Goal: Task Accomplishment & Management: Manage account settings

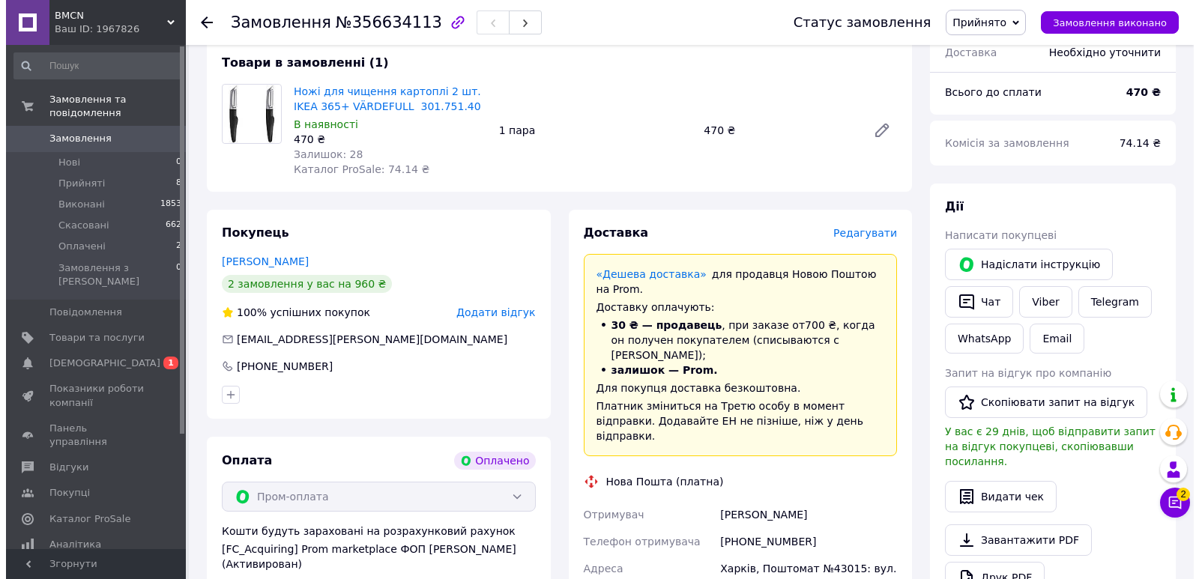
scroll to position [150, 0]
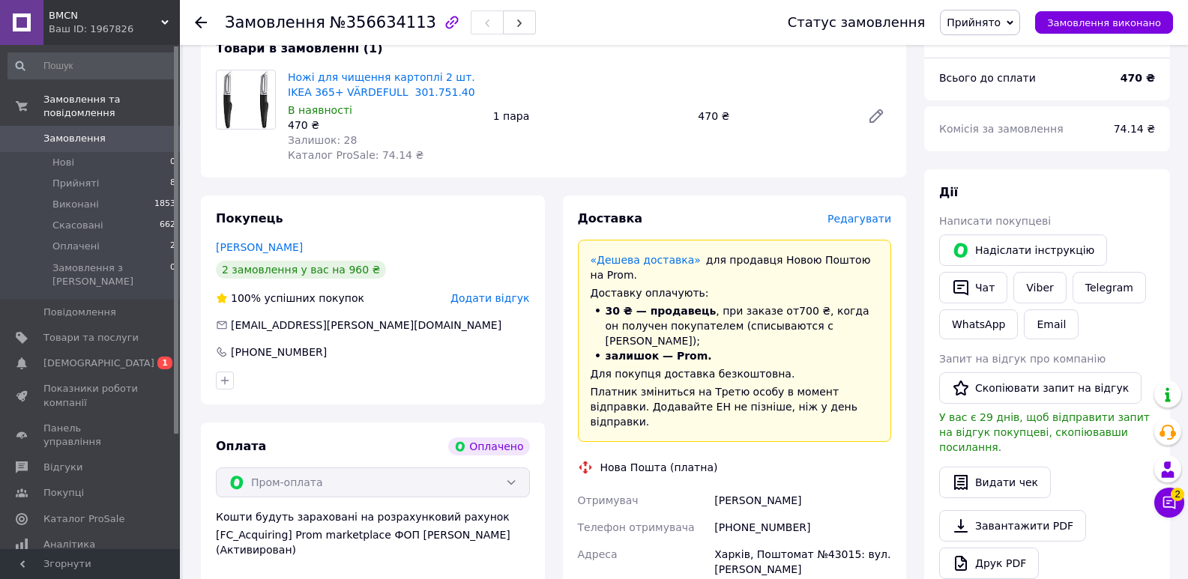
click at [858, 223] on span "Редагувати" at bounding box center [859, 219] width 64 height 12
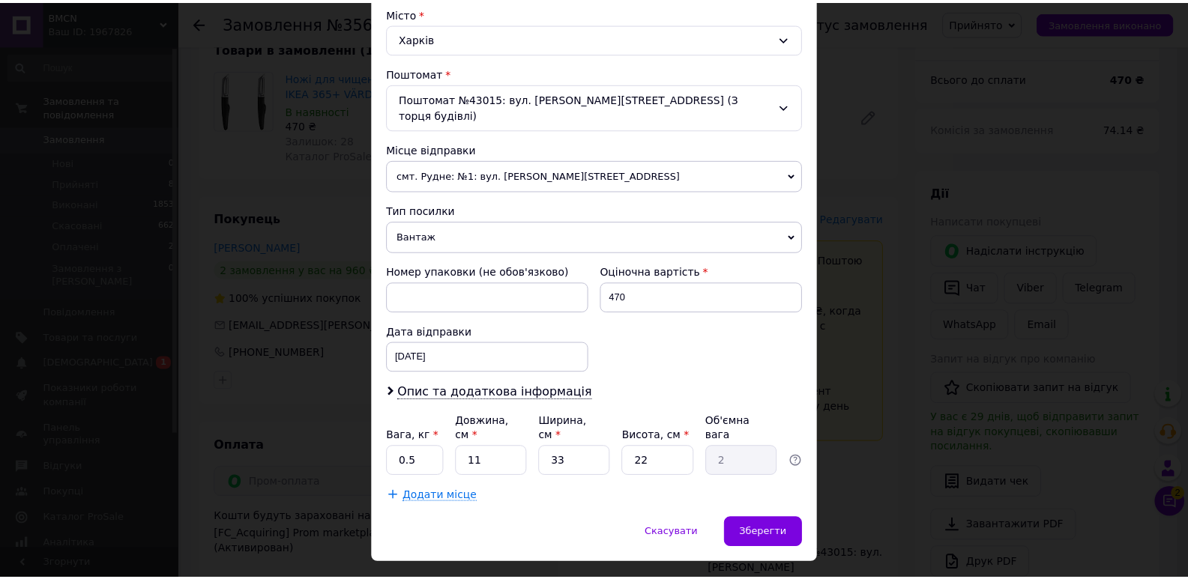
scroll to position [416, 0]
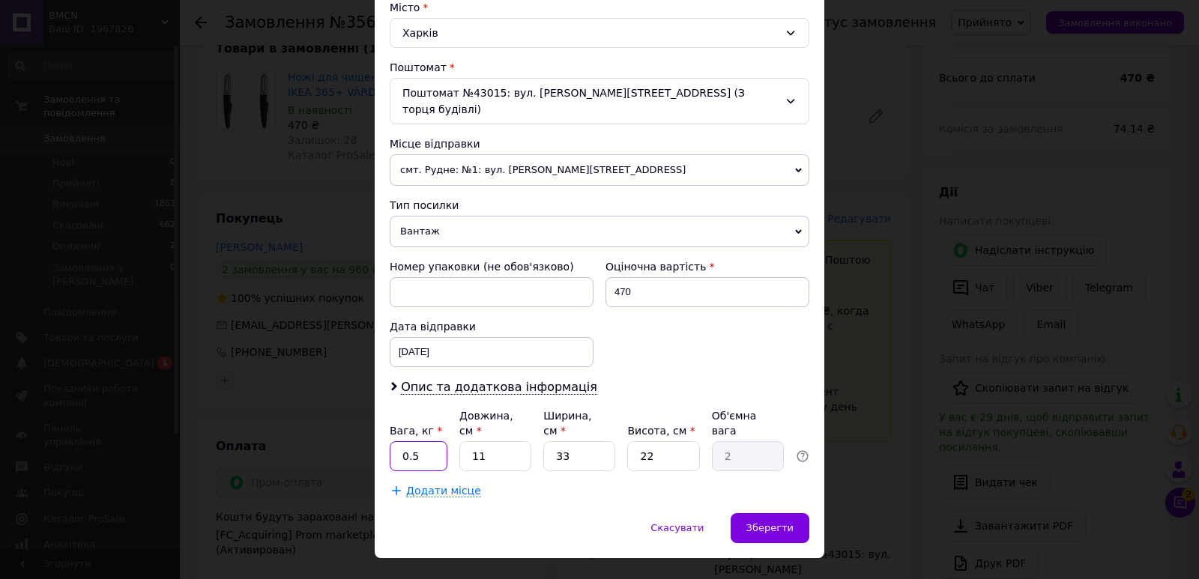
click at [427, 441] on input "0.5" at bounding box center [419, 456] width 58 height 30
drag, startPoint x: 426, startPoint y: 429, endPoint x: 397, endPoint y: 435, distance: 29.1
click at [397, 441] on input "0.5" at bounding box center [419, 456] width 58 height 30
drag, startPoint x: 479, startPoint y: 427, endPoint x: 436, endPoint y: 452, distance: 49.4
click at [468, 441] on input "11" at bounding box center [495, 456] width 72 height 30
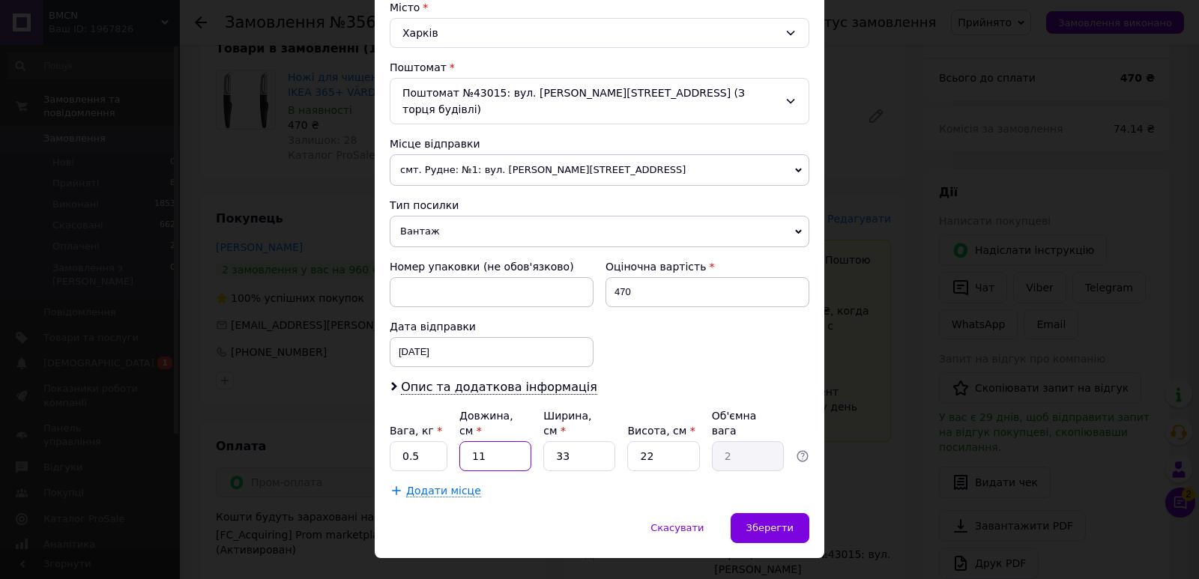
type input "2"
type input "0.36"
type input "20"
type input "3.63"
type input "20"
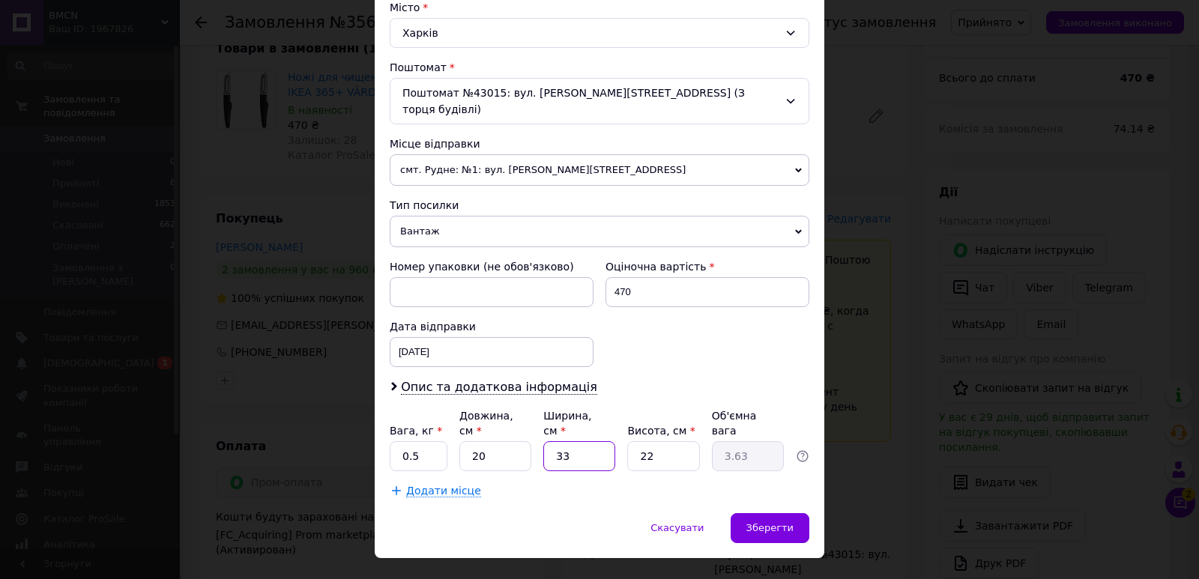
drag, startPoint x: 557, startPoint y: 430, endPoint x: 516, endPoint y: 426, distance: 41.5
click at [546, 441] on input "33" at bounding box center [579, 456] width 72 height 30
type input "1"
type input "0.11"
type input "10"
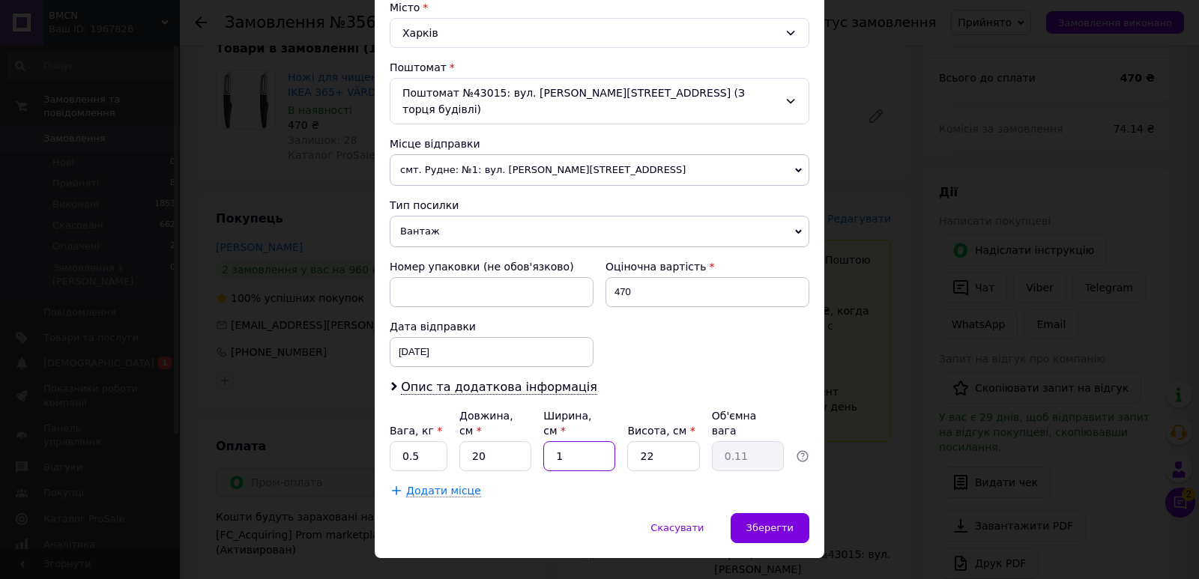
type input "1.1"
type input "10"
drag, startPoint x: 659, startPoint y: 424, endPoint x: 614, endPoint y: 428, distance: 45.9
click at [614, 428] on div "Вага, кг * 0.5 Довжина, см * 20 Ширина, см * 10 Висота, см * 22 Об'ємна вага 1.1" at bounding box center [600, 439] width 420 height 63
type input "5"
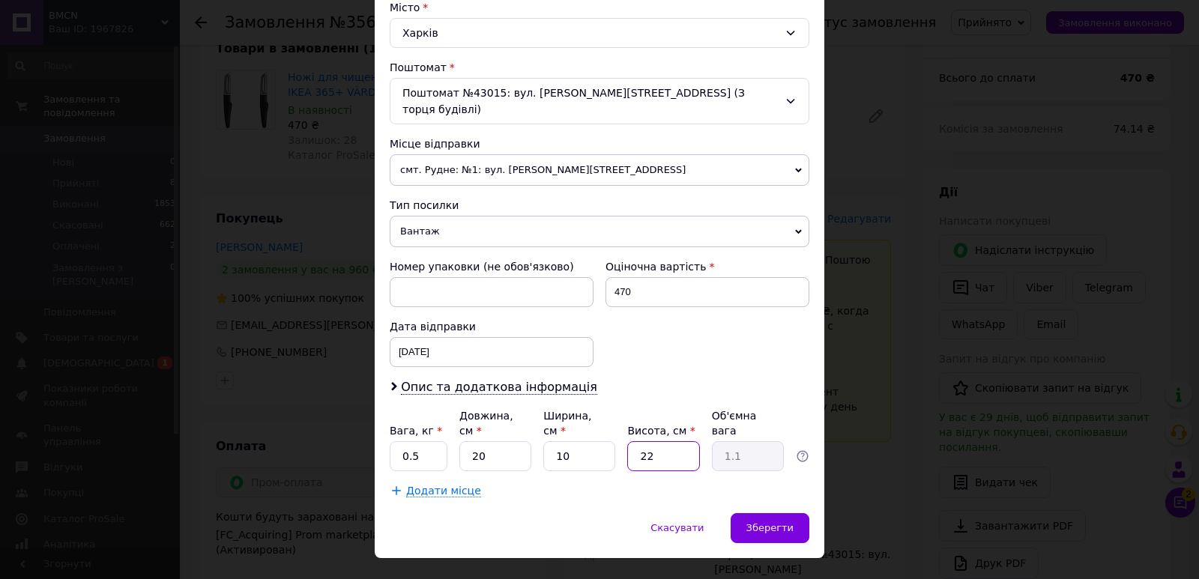
type input "0.25"
drag, startPoint x: 650, startPoint y: 426, endPoint x: 616, endPoint y: 419, distance: 35.3
click at [635, 441] on input "5" at bounding box center [663, 456] width 72 height 30
type input "6"
type input "0.3"
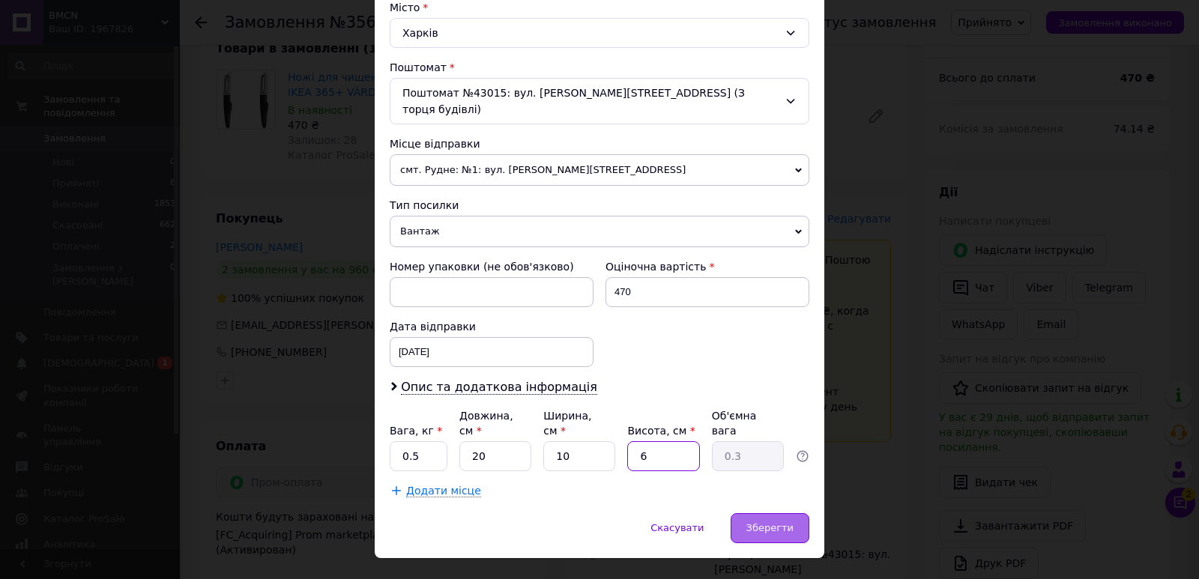
type input "6"
click at [790, 522] on span "Зберегти" at bounding box center [769, 527] width 47 height 11
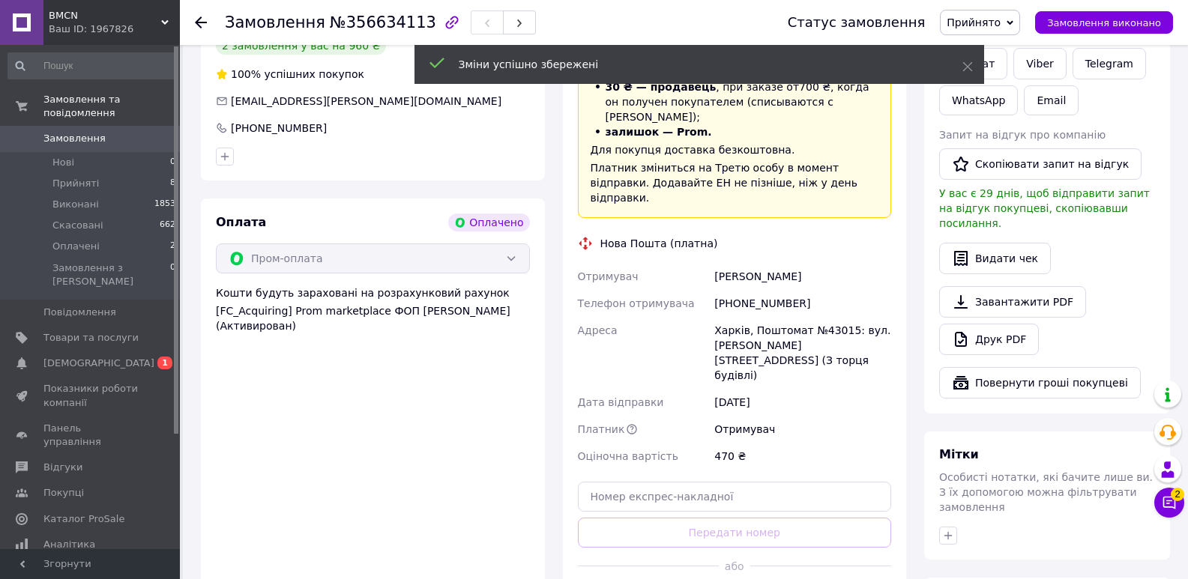
scroll to position [375, 0]
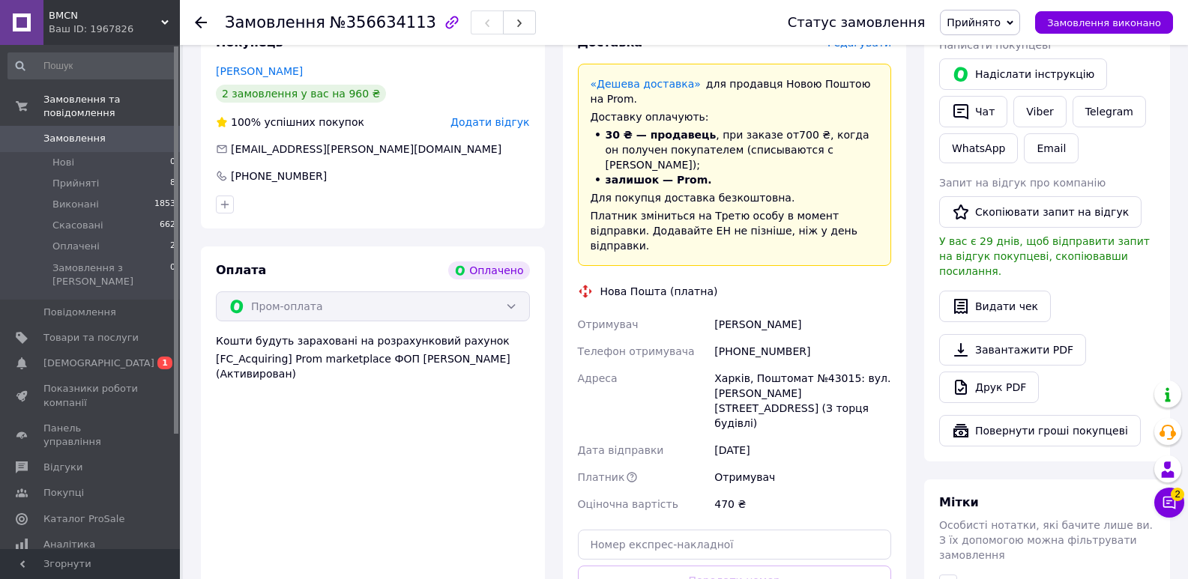
scroll to position [300, 0]
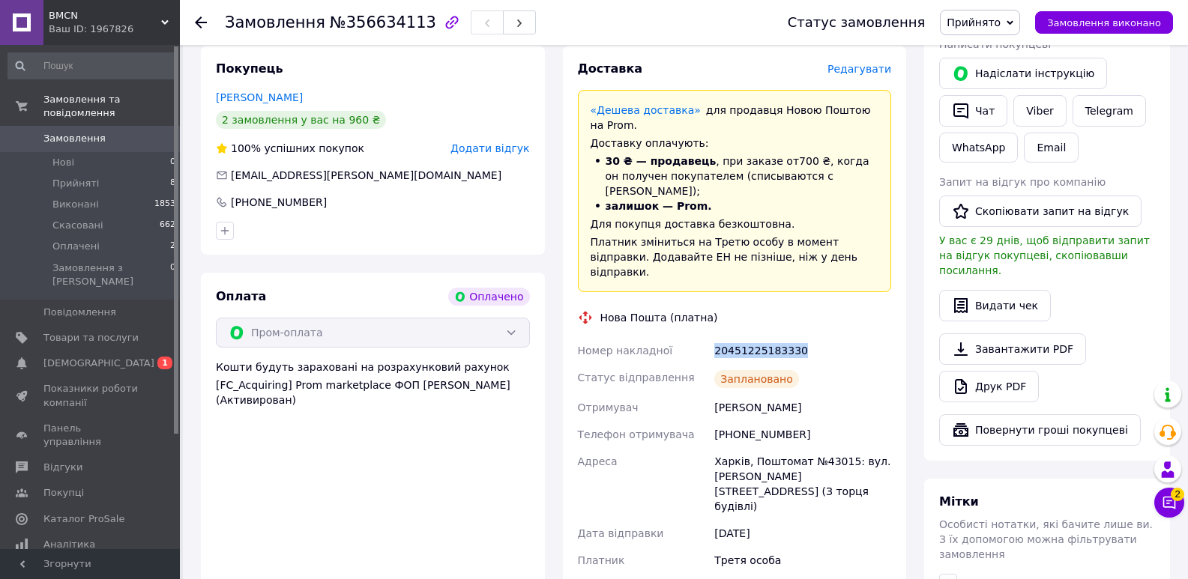
drag, startPoint x: 811, startPoint y: 319, endPoint x: 716, endPoint y: 330, distance: 95.8
click at [714, 337] on div "20451225183330" at bounding box center [802, 350] width 183 height 27
click at [76, 177] on span "Прийняті" at bounding box center [75, 183] width 46 height 13
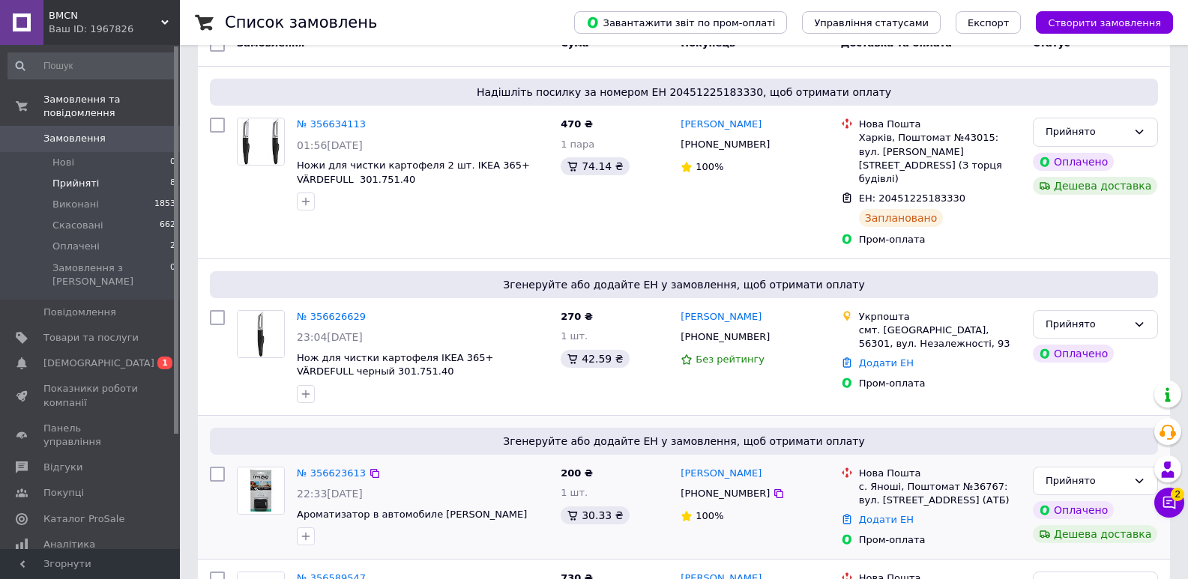
scroll to position [225, 0]
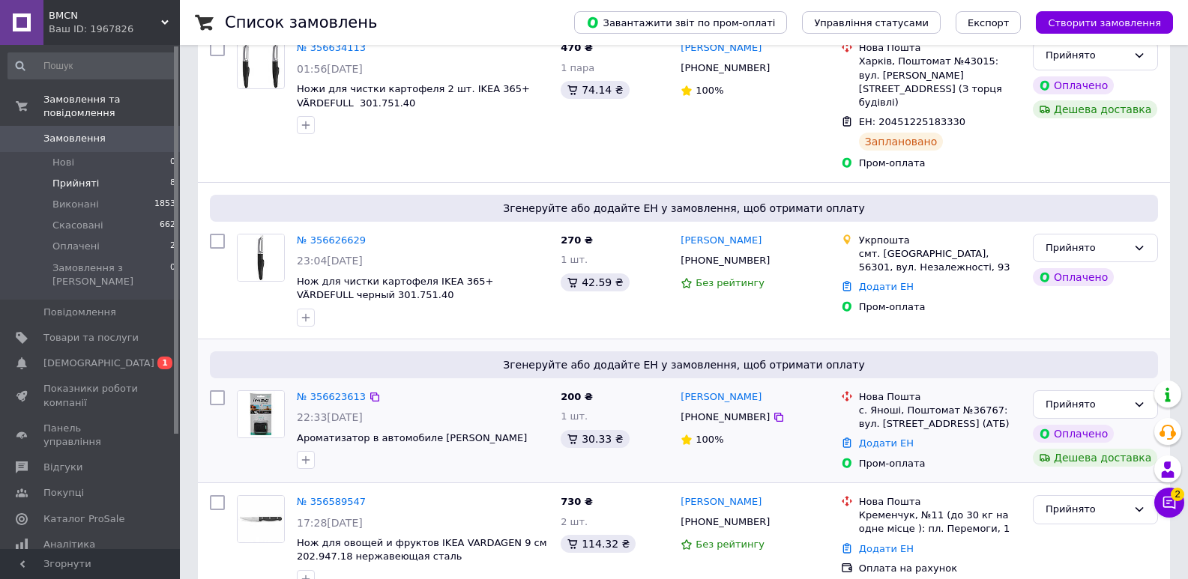
click at [270, 391] on img at bounding box center [261, 414] width 46 height 46
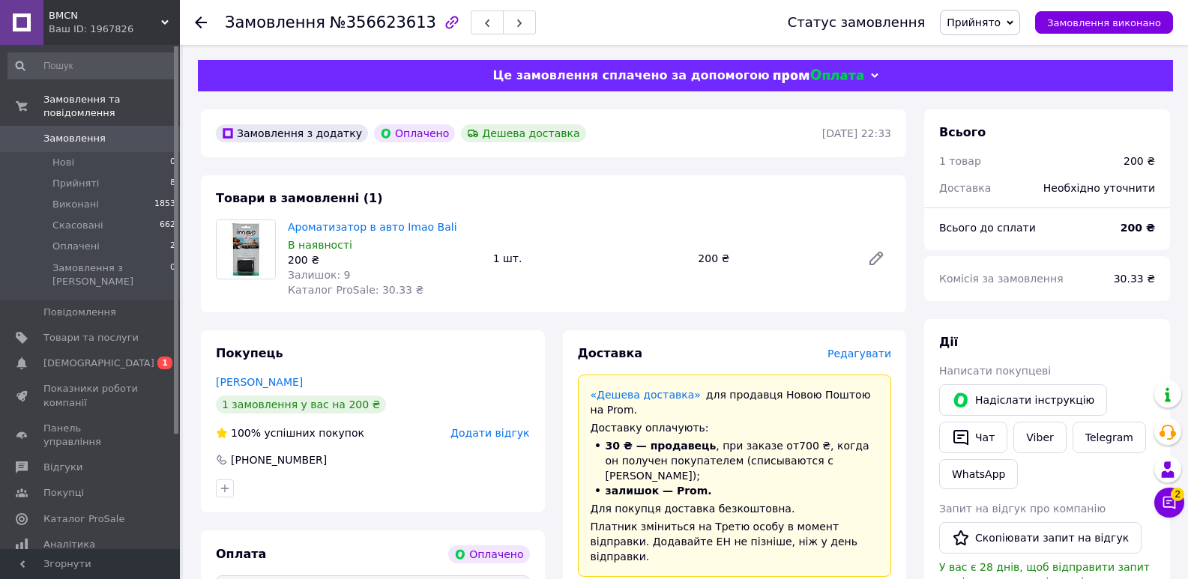
click at [863, 354] on span "Редагувати" at bounding box center [859, 354] width 64 height 12
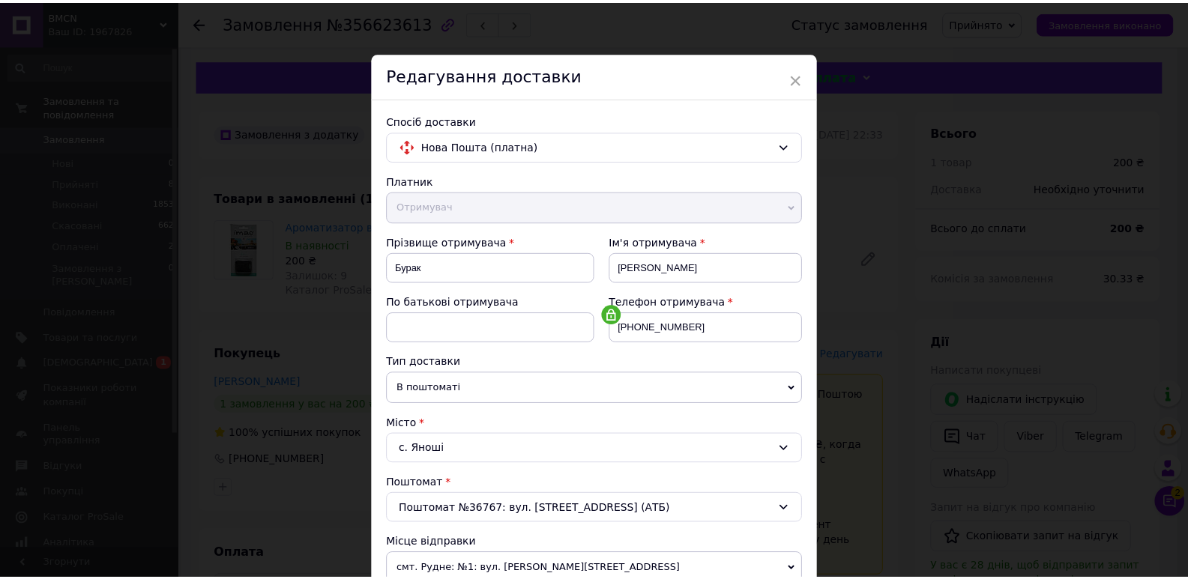
scroll to position [416, 0]
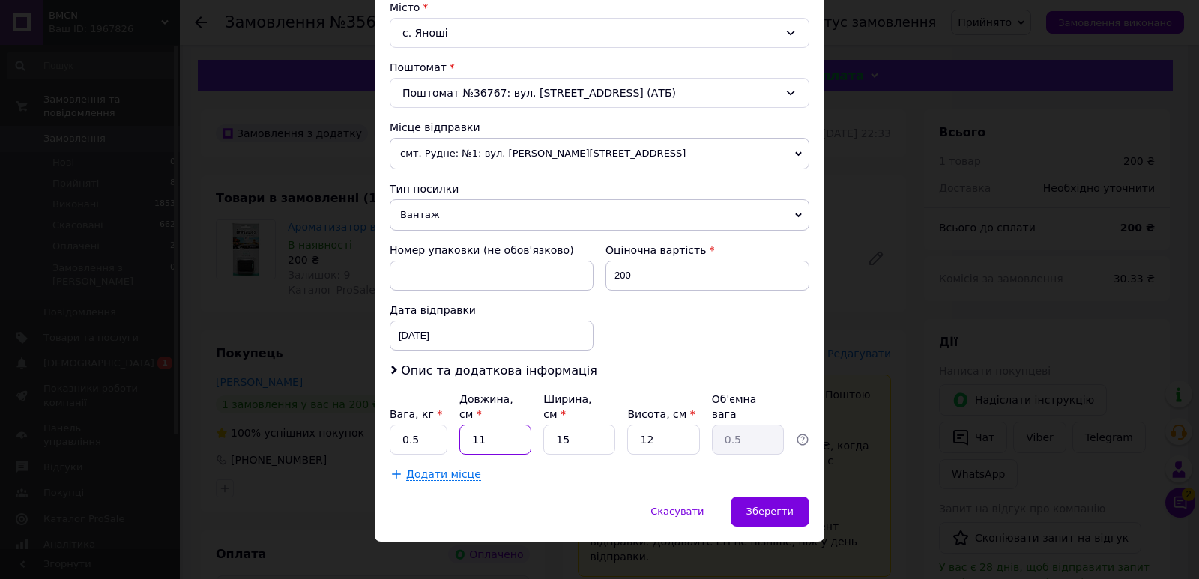
drag, startPoint x: 493, startPoint y: 429, endPoint x: 466, endPoint y: 426, distance: 27.1
click at [466, 426] on input "11" at bounding box center [495, 440] width 72 height 30
type input "2"
type input "0.1"
type input "20"
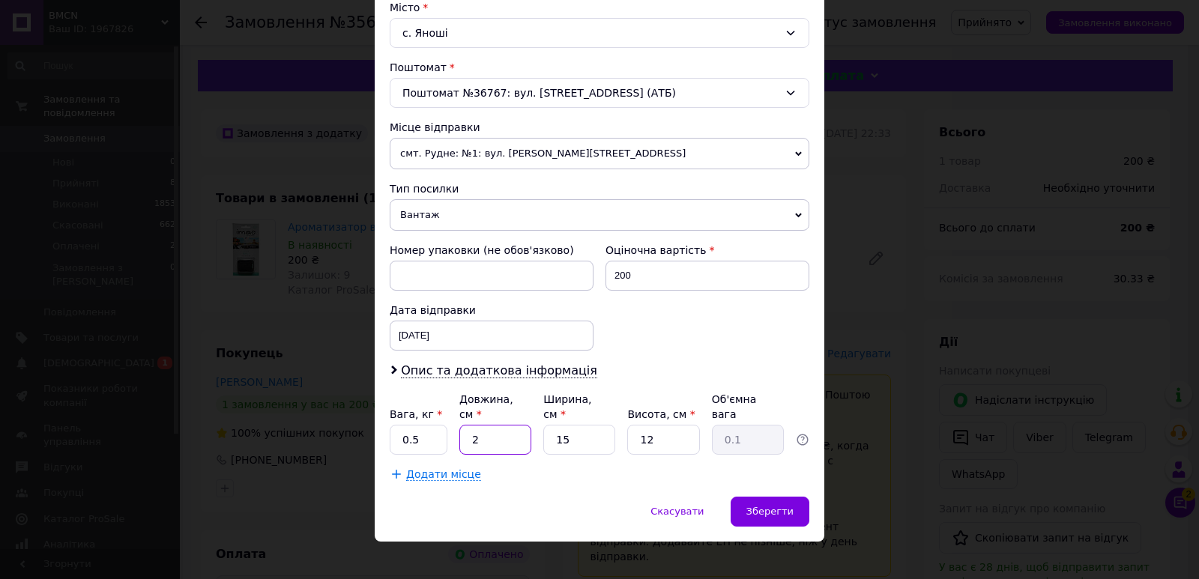
type input "0.9"
type input "20"
drag, startPoint x: 579, startPoint y: 421, endPoint x: 540, endPoint y: 426, distance: 38.5
click at [543, 426] on input "15" at bounding box center [579, 440] width 72 height 30
type input "1"
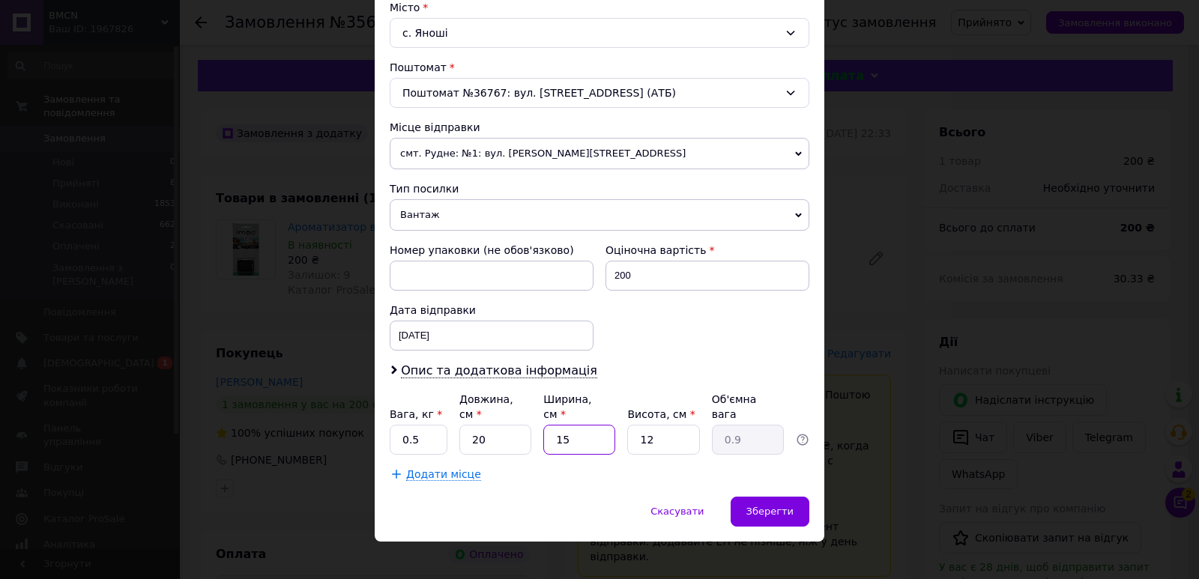
type input "0.1"
type input "10"
type input "0.6"
type input "10"
click at [615, 435] on div "Вага, кг * 0.5 Довжина, см * 20 Ширина, см * 10 Висота, см * 12 Об'ємна вага 0.6" at bounding box center [600, 423] width 420 height 63
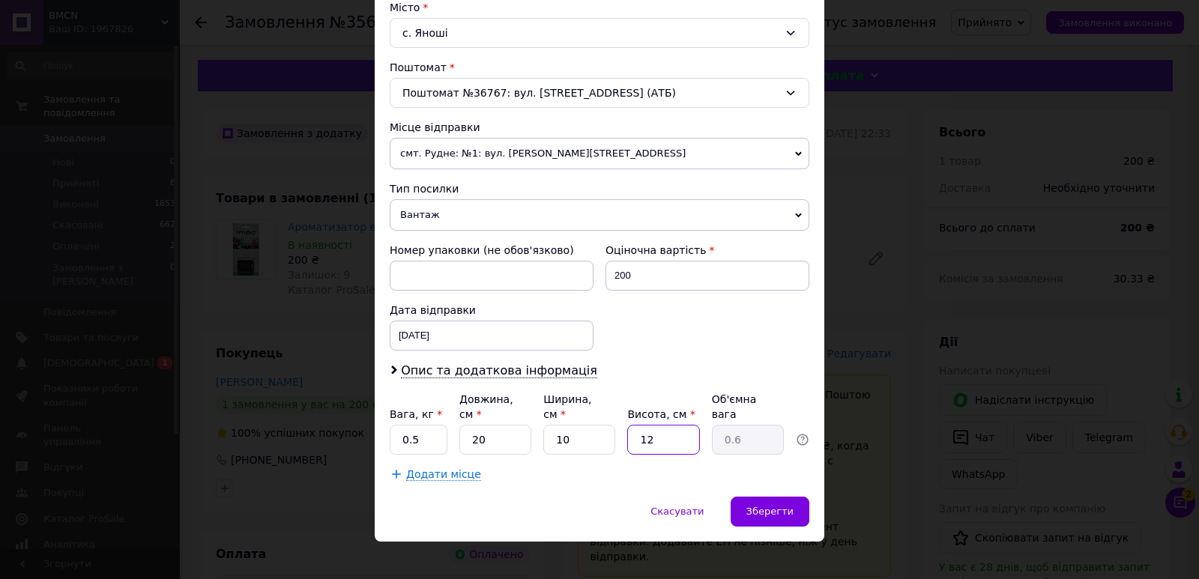
type input "5"
type input "0.25"
type input "5"
click at [787, 506] on span "Зберегти" at bounding box center [769, 511] width 47 height 11
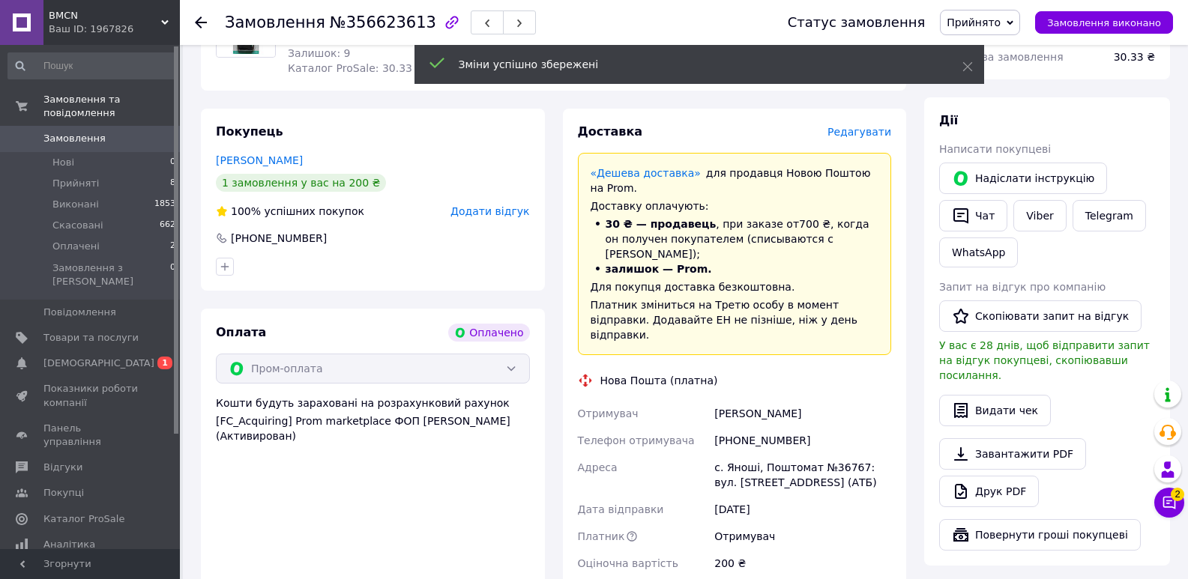
scroll to position [375, 0]
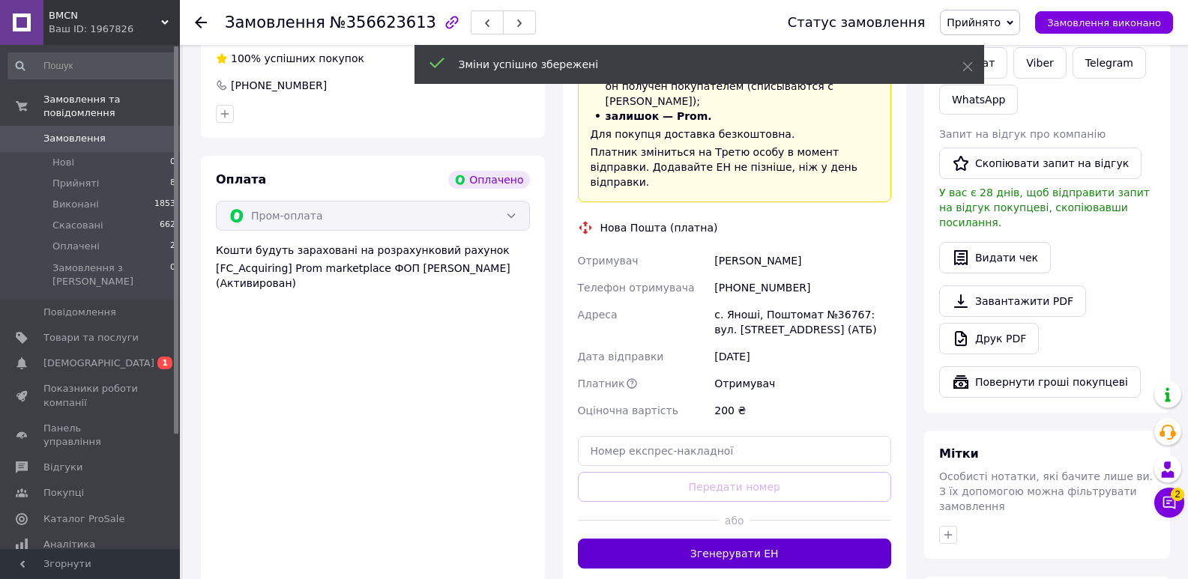
click at [761, 539] on button "Згенерувати ЕН" at bounding box center [735, 554] width 314 height 30
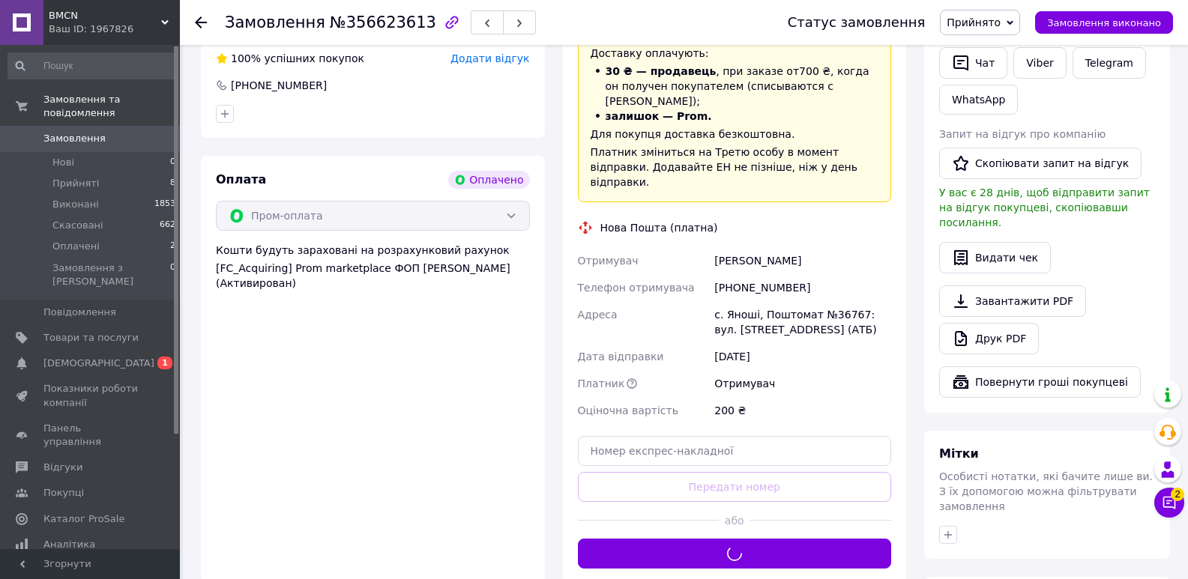
scroll to position [225, 0]
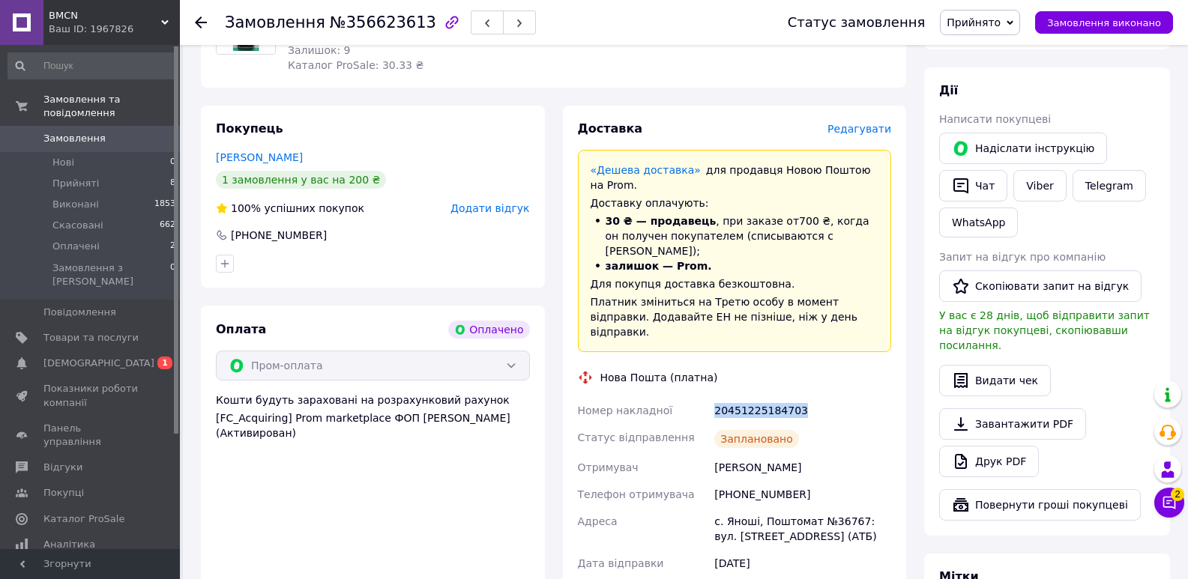
drag, startPoint x: 801, startPoint y: 378, endPoint x: 709, endPoint y: 392, distance: 93.2
click at [709, 397] on div "Номер накладної 20451225184703 Статус відправлення Заплановано Отримувач Бурак …" at bounding box center [735, 514] width 320 height 234
click at [75, 177] on span "Прийняті" at bounding box center [75, 183] width 46 height 13
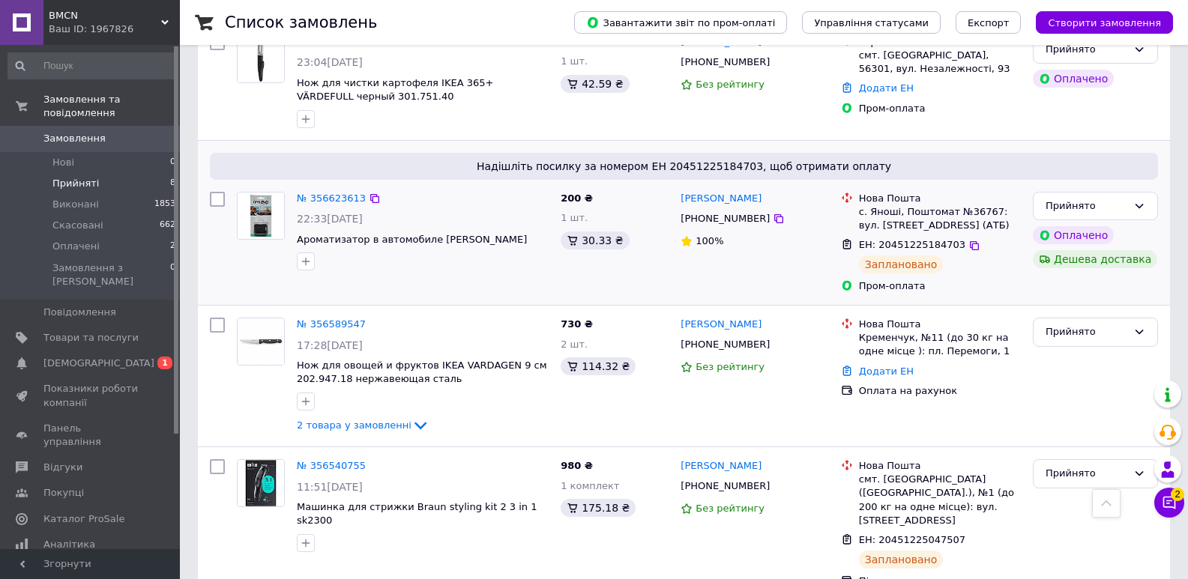
scroll to position [450, 0]
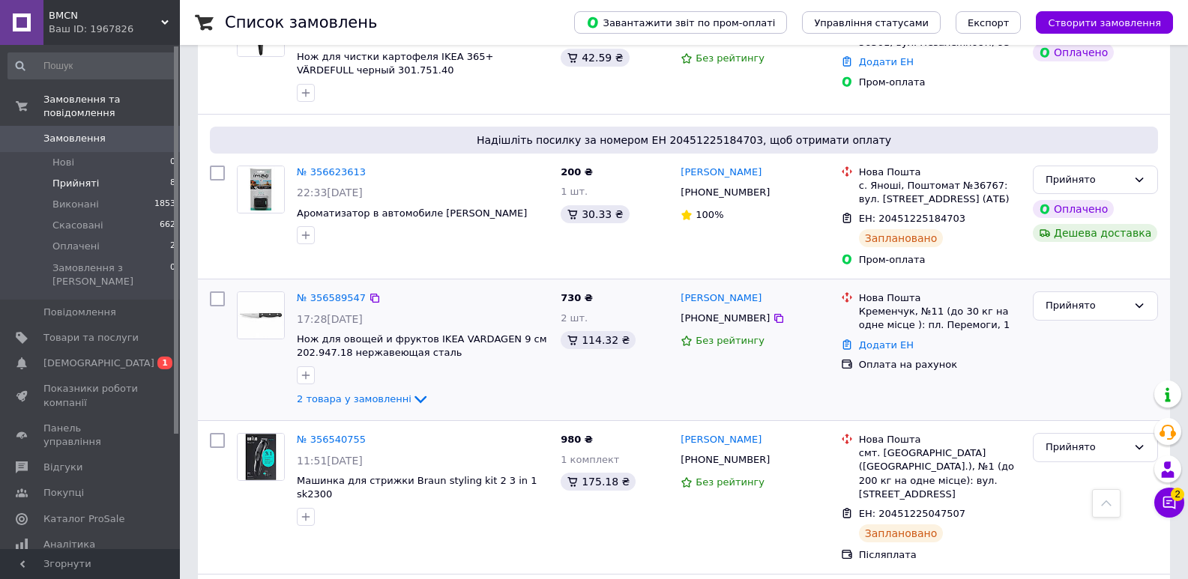
click at [266, 292] on img at bounding box center [261, 315] width 46 height 46
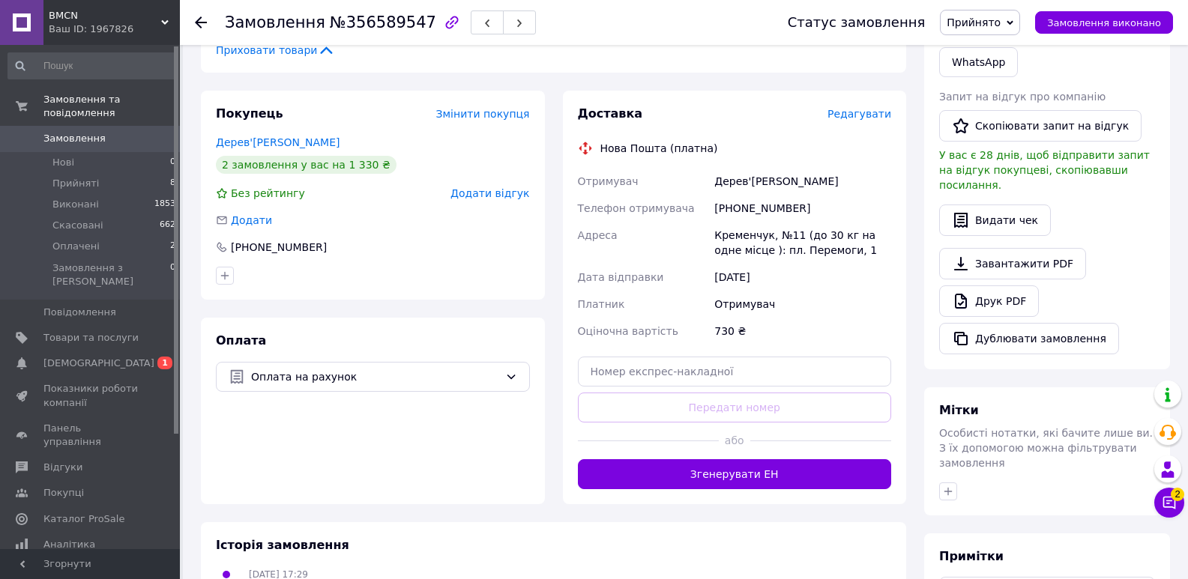
scroll to position [375, 0]
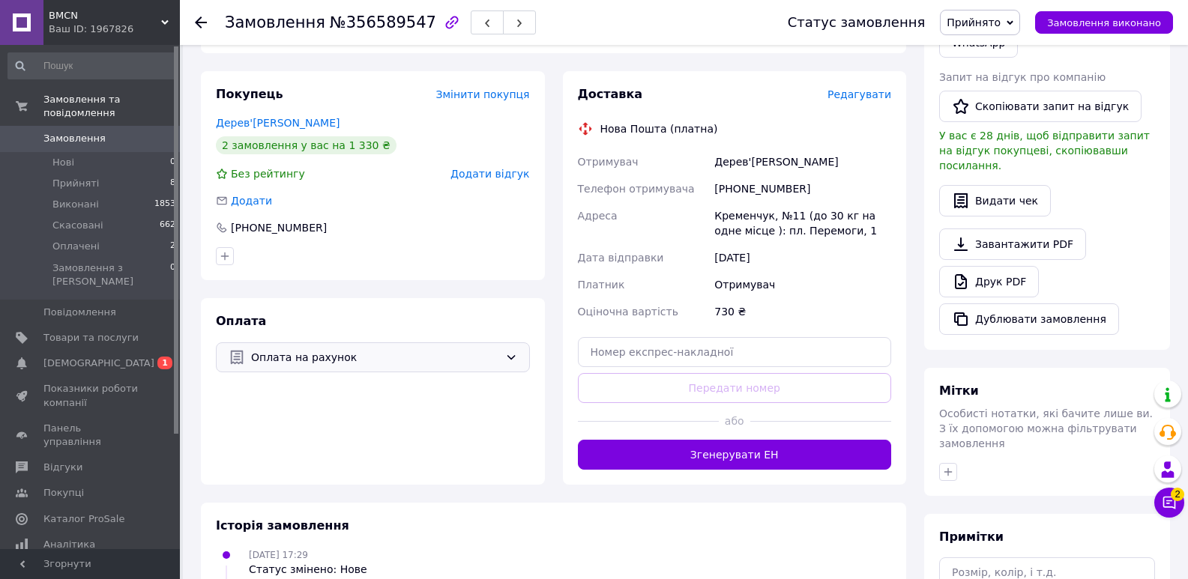
click at [411, 342] on div "Оплата на рахунок" at bounding box center [373, 357] width 314 height 30
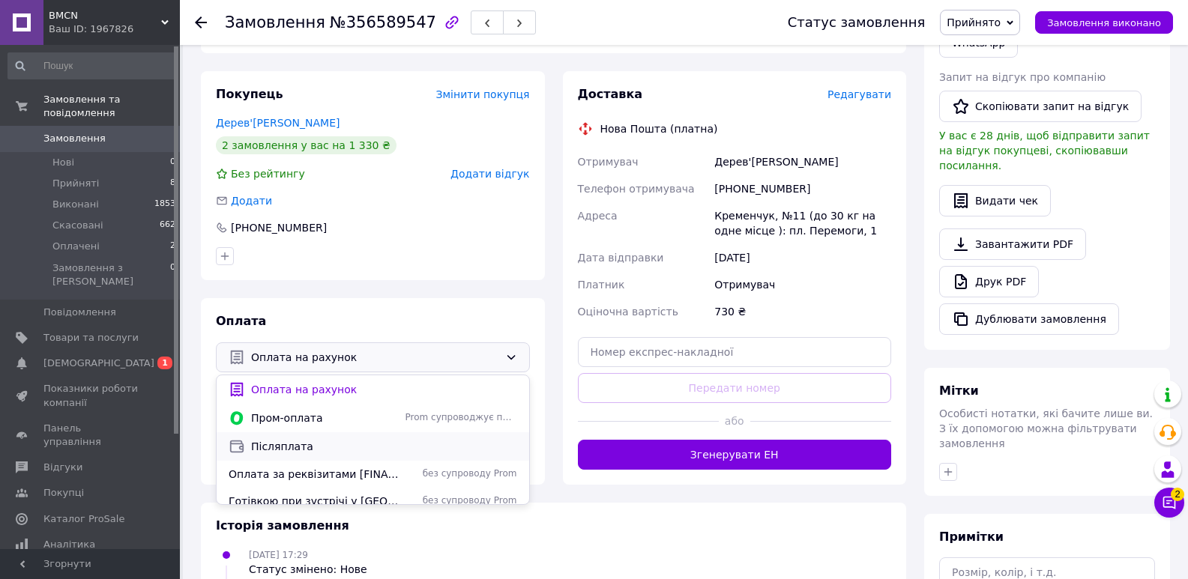
click at [295, 439] on span "Післяплата" at bounding box center [384, 446] width 266 height 15
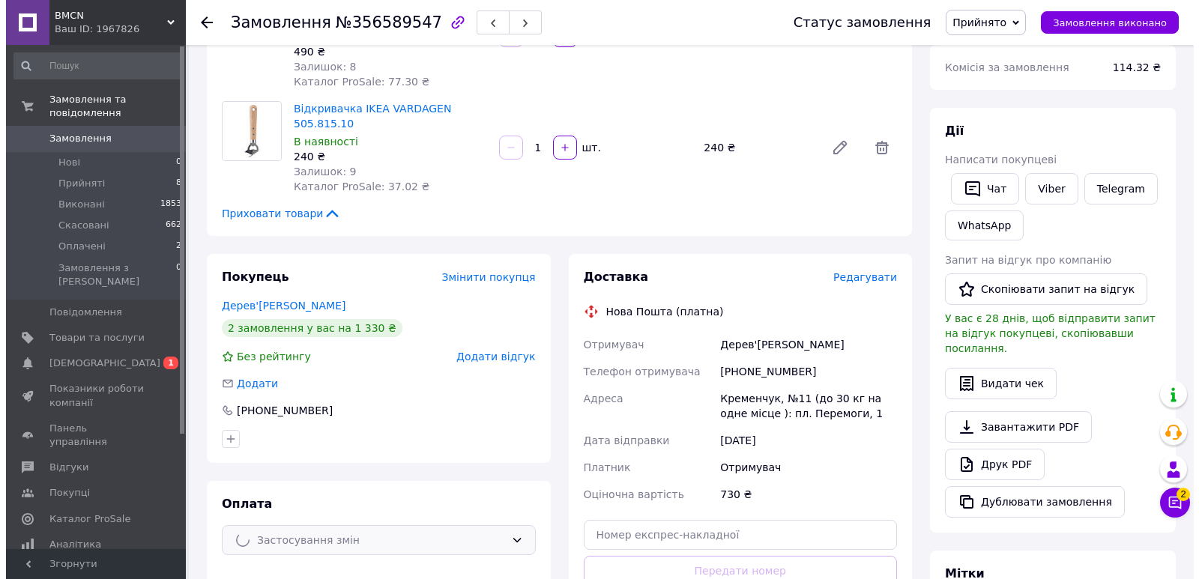
scroll to position [150, 0]
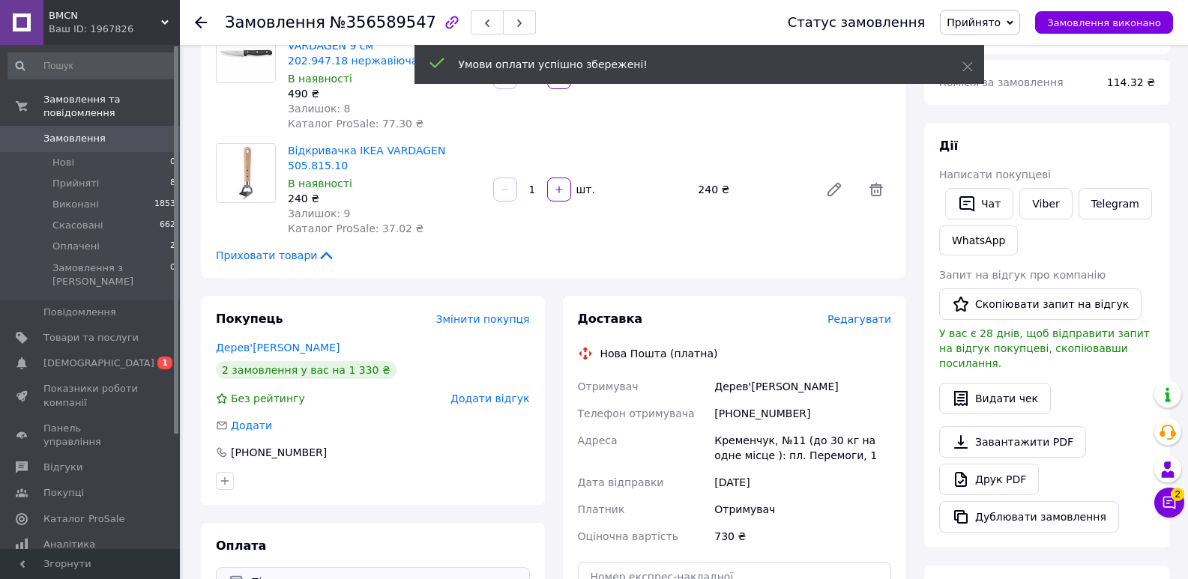
click at [860, 313] on span "Редагувати" at bounding box center [859, 319] width 64 height 12
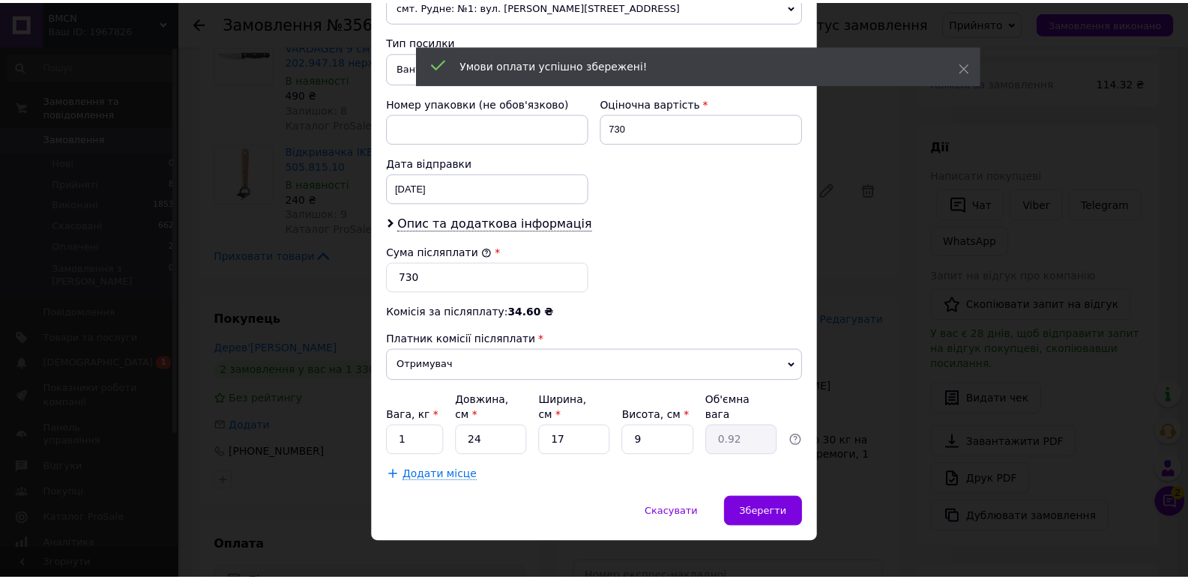
scroll to position [564, 0]
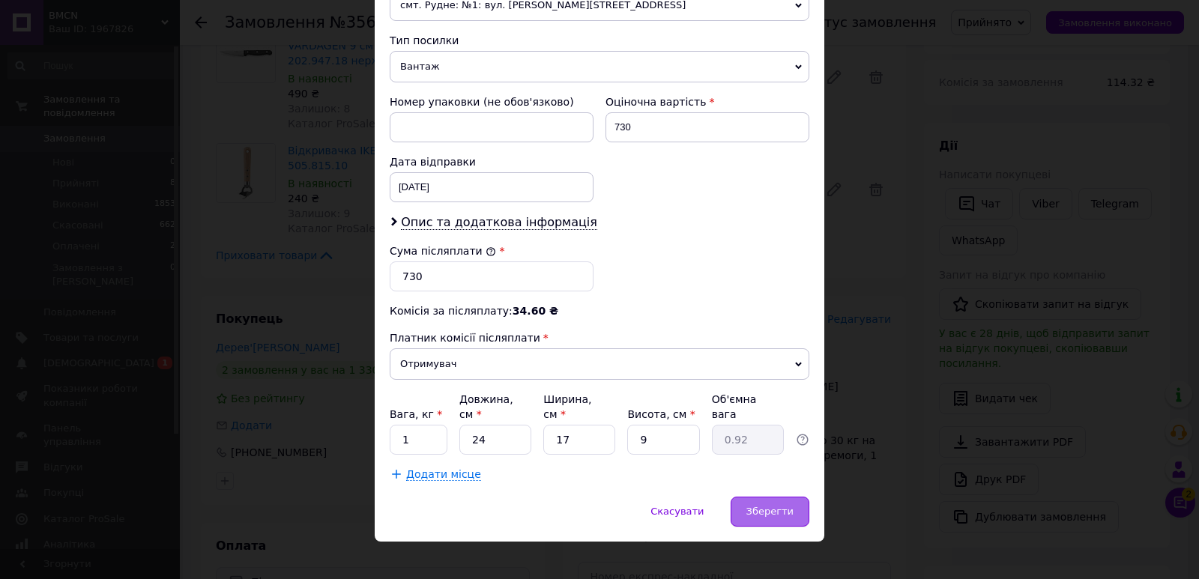
click at [774, 506] on span "Зберегти" at bounding box center [769, 511] width 47 height 11
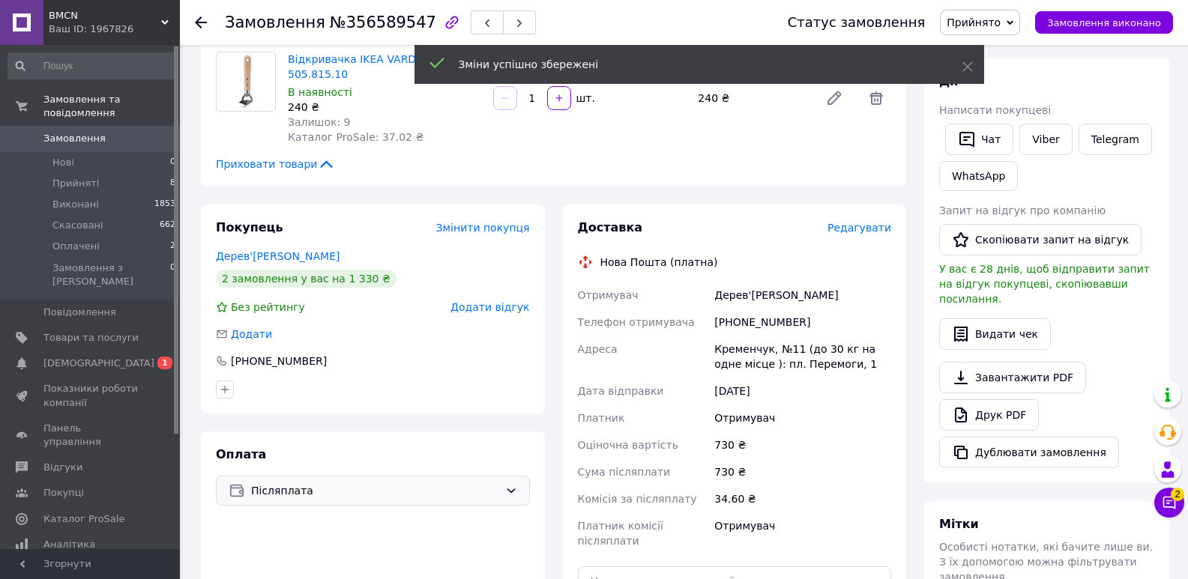
scroll to position [375, 0]
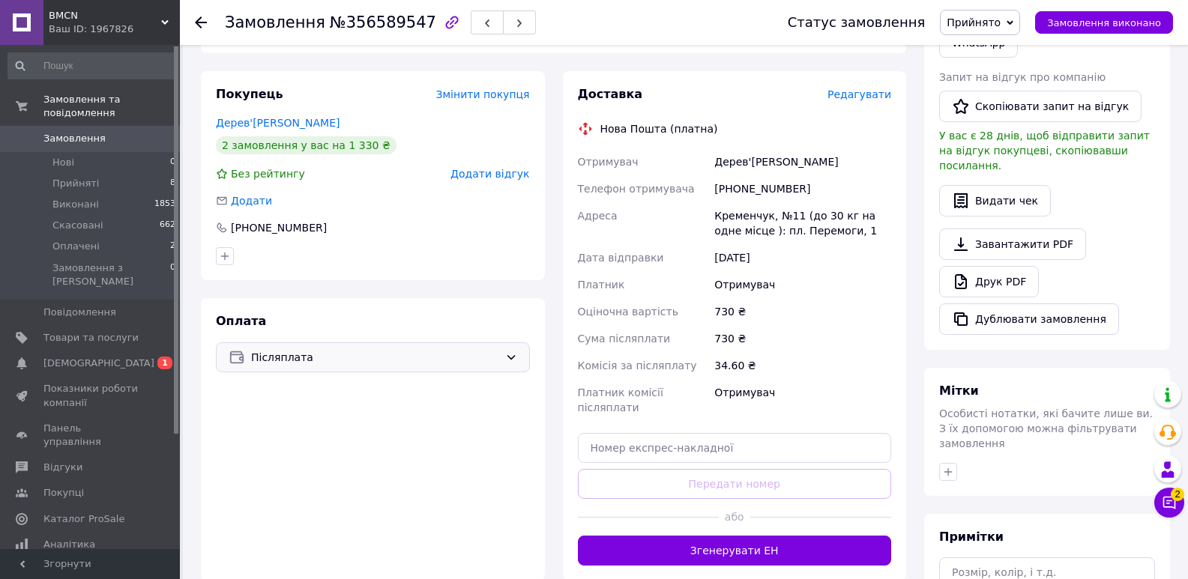
click at [731, 536] on button "Згенерувати ЕН" at bounding box center [735, 551] width 314 height 30
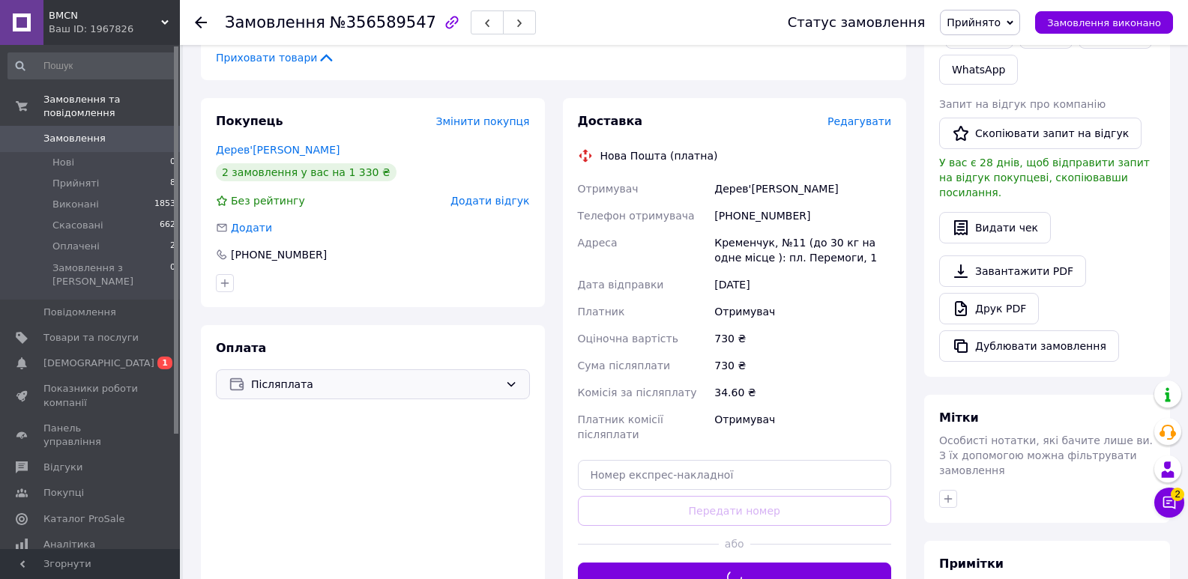
scroll to position [300, 0]
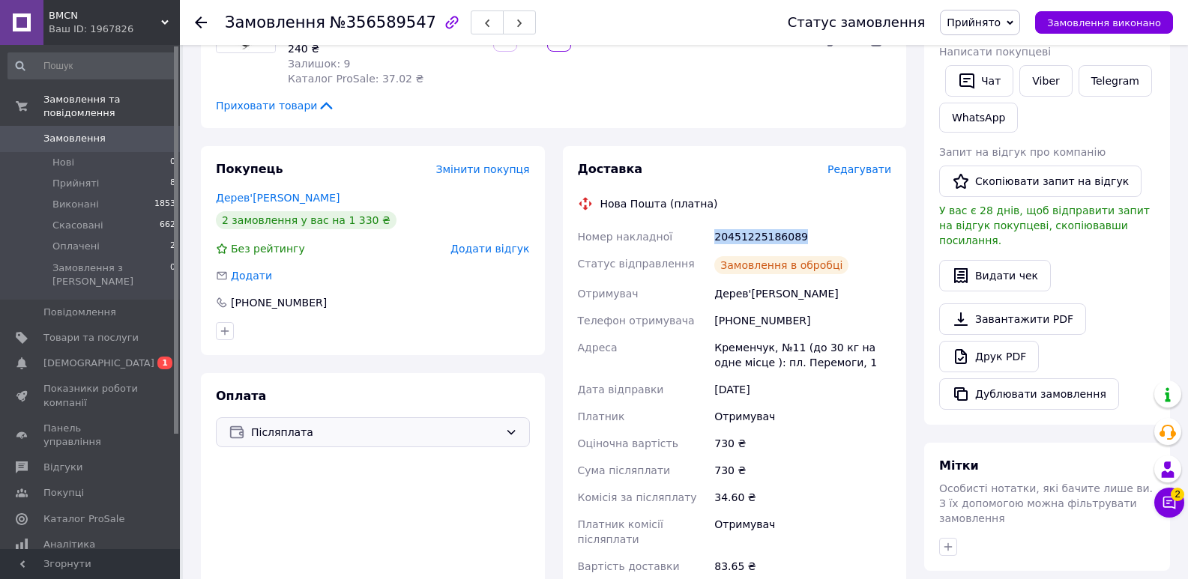
drag, startPoint x: 803, startPoint y: 221, endPoint x: 707, endPoint y: 217, distance: 95.2
click at [707, 223] on div "Номер накладної 20451225186089 Статус відправлення Замовлення в обробці Отримув…" at bounding box center [735, 401] width 320 height 357
click at [85, 177] on span "Прийняті" at bounding box center [75, 183] width 46 height 13
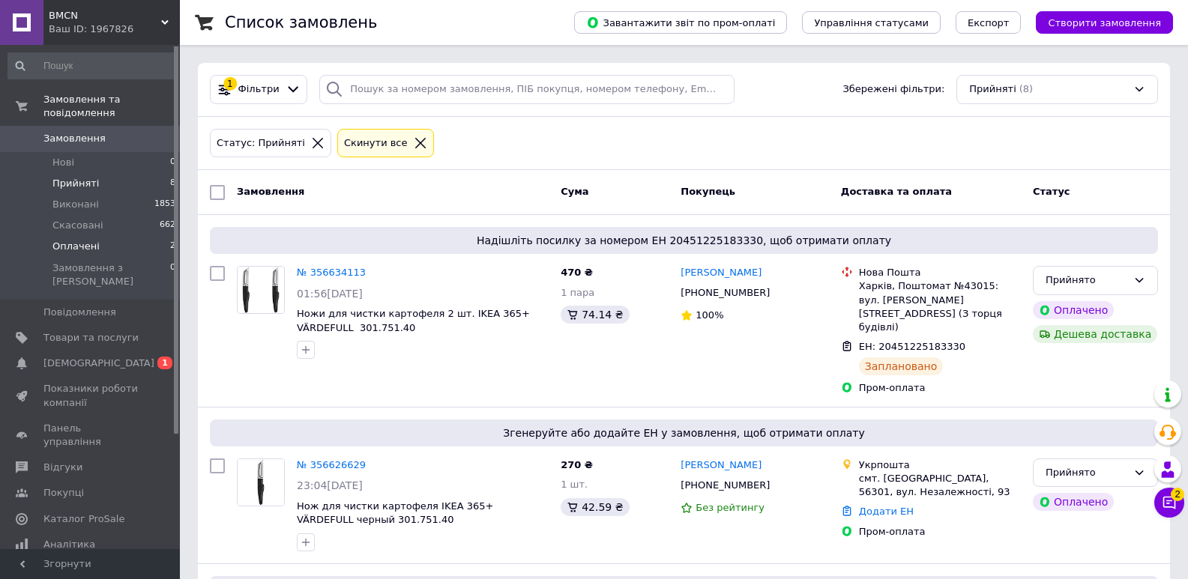
click at [73, 240] on span "Оплачені" at bounding box center [75, 246] width 47 height 13
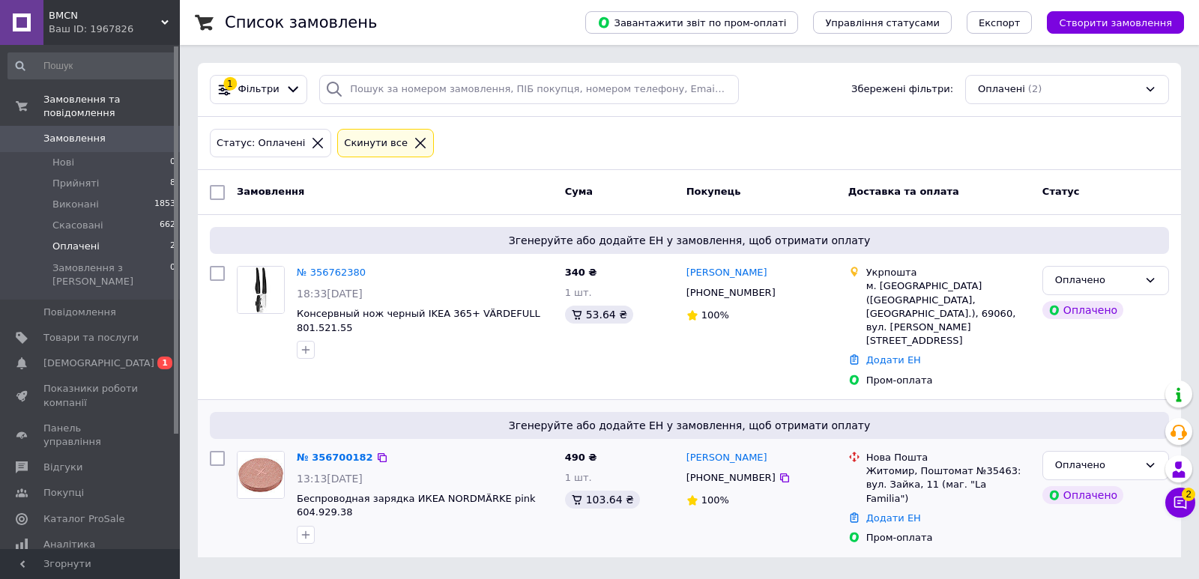
click at [268, 452] on img at bounding box center [261, 475] width 46 height 46
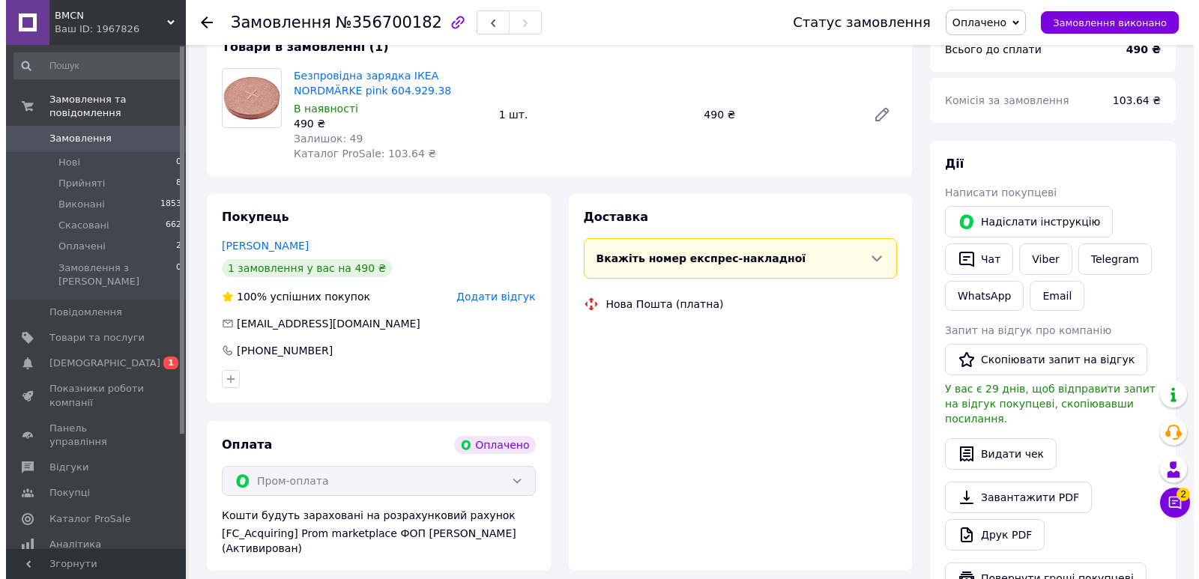
scroll to position [182, 0]
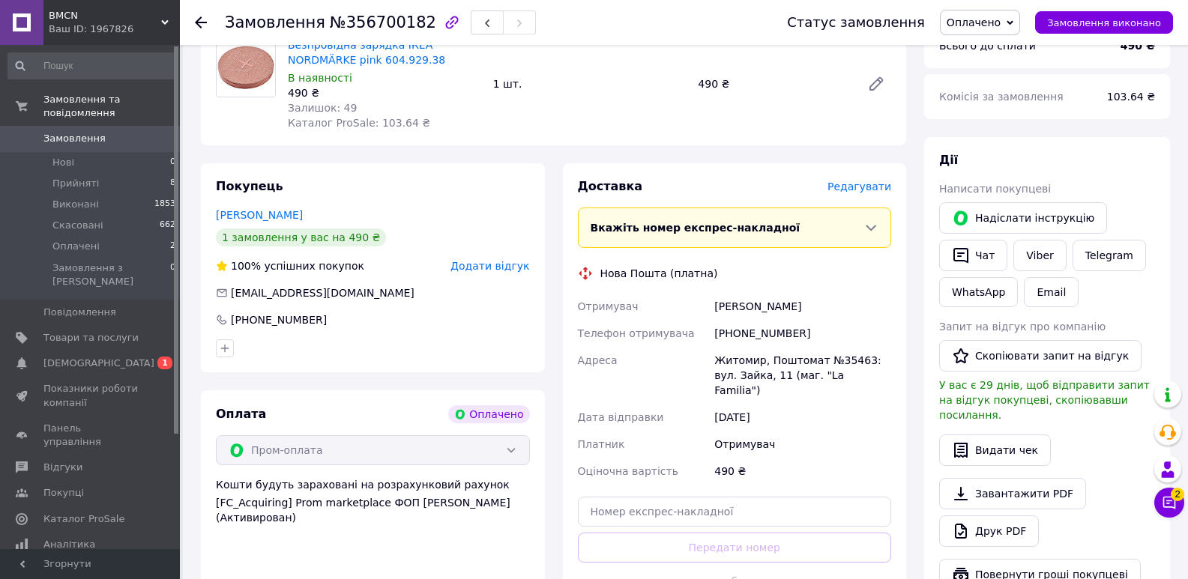
click at [872, 188] on span "Редагувати" at bounding box center [859, 187] width 64 height 12
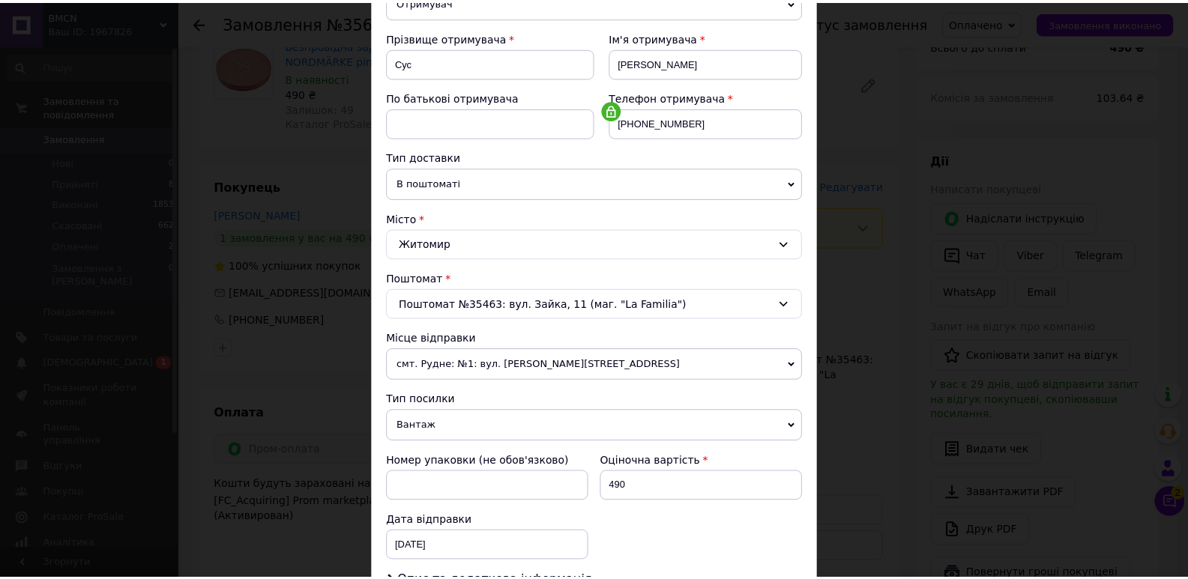
scroll to position [416, 0]
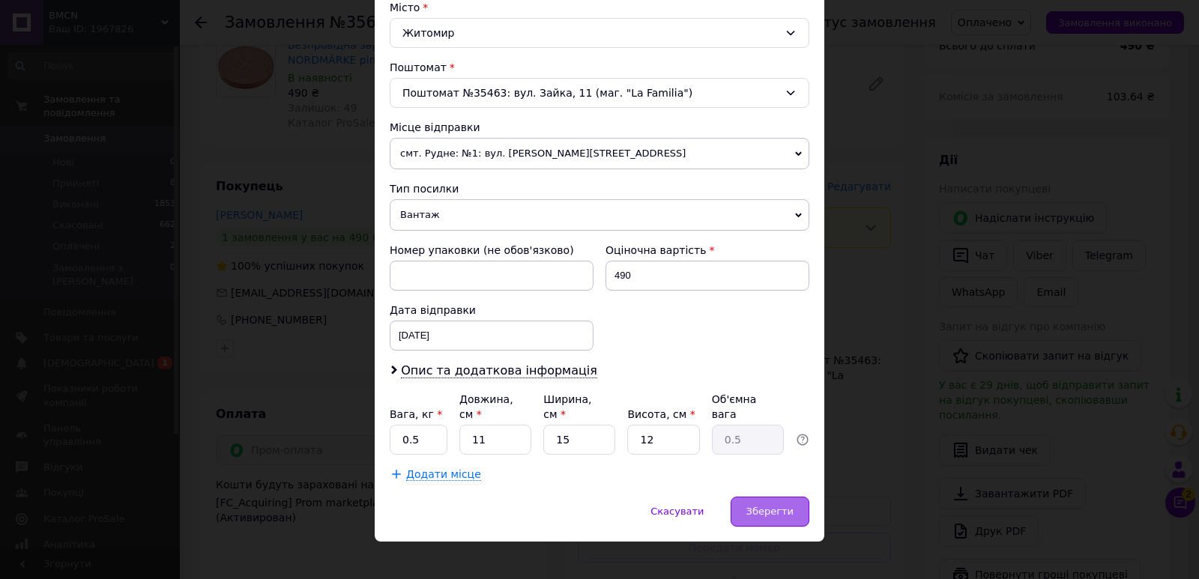
click at [785, 506] on span "Зберегти" at bounding box center [769, 511] width 47 height 11
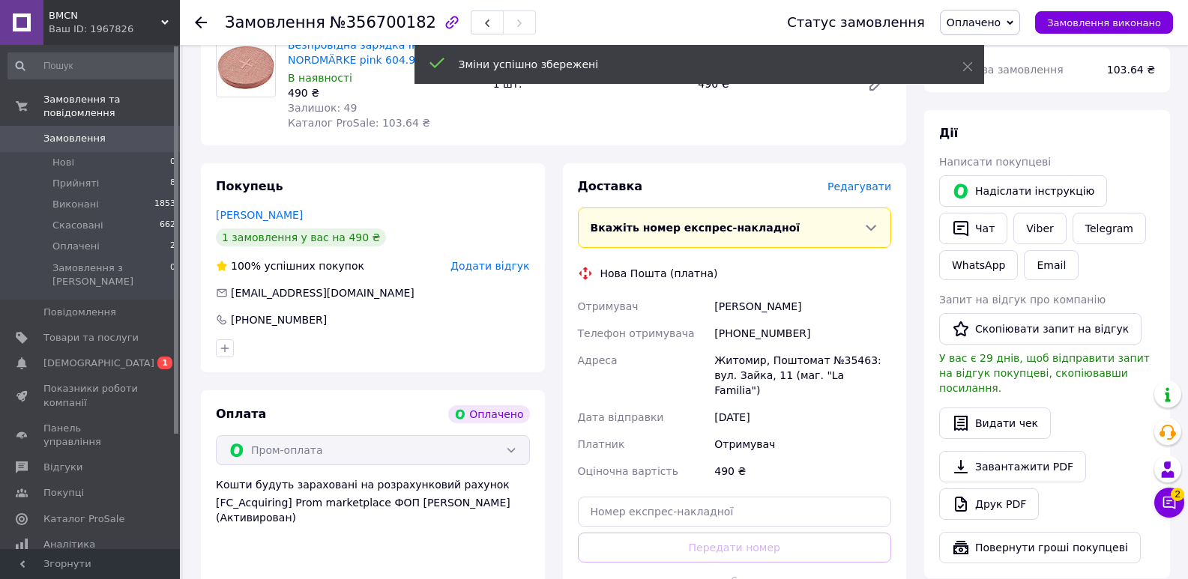
scroll to position [257, 0]
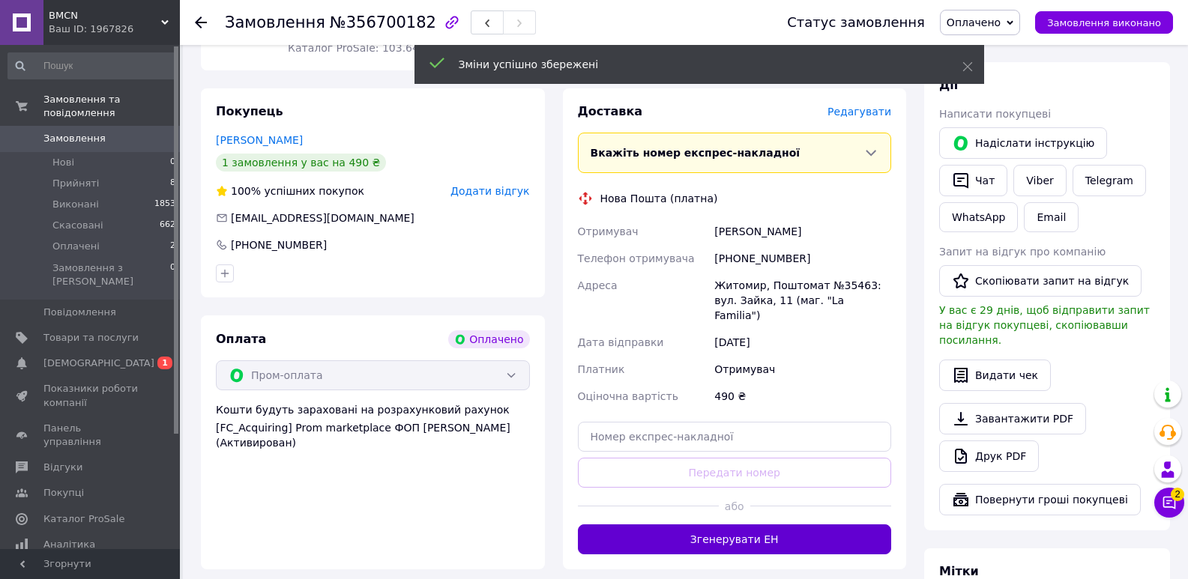
click at [782, 530] on button "Згенерувати ЕН" at bounding box center [735, 540] width 314 height 30
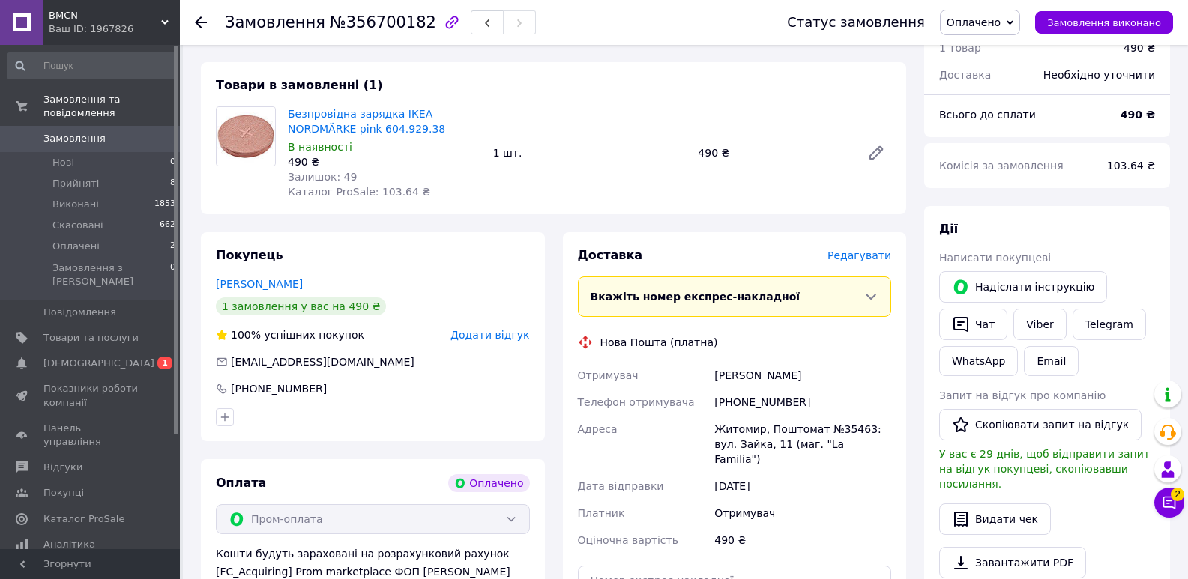
scroll to position [107, 0]
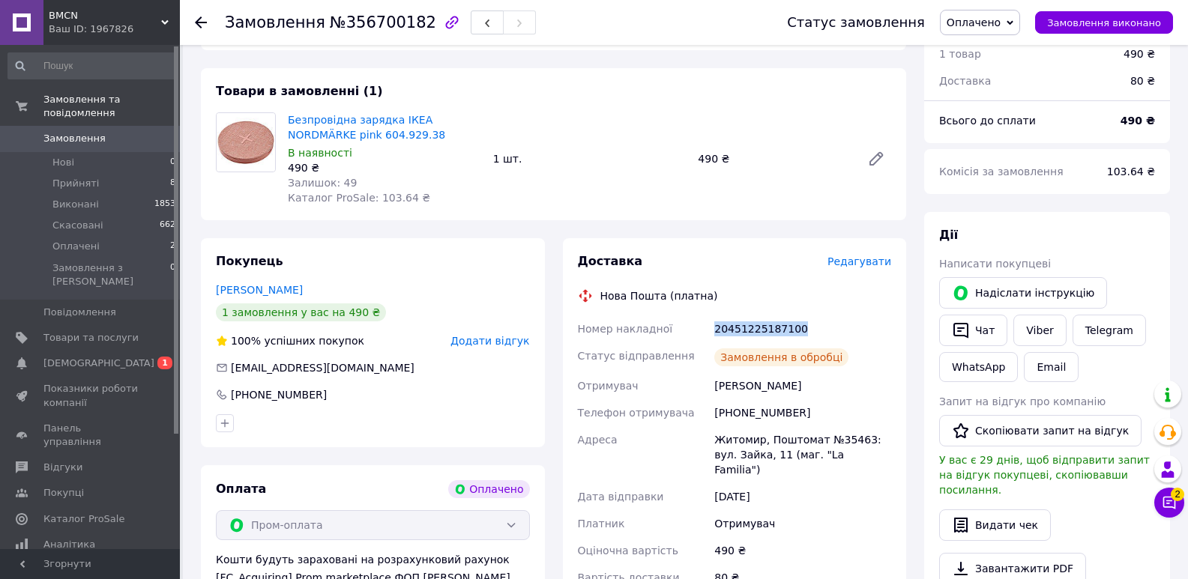
drag, startPoint x: 809, startPoint y: 330, endPoint x: 716, endPoint y: 332, distance: 92.9
click at [716, 332] on div "20451225187100" at bounding box center [802, 329] width 183 height 27
click at [82, 240] on span "Оплачені" at bounding box center [75, 246] width 47 height 13
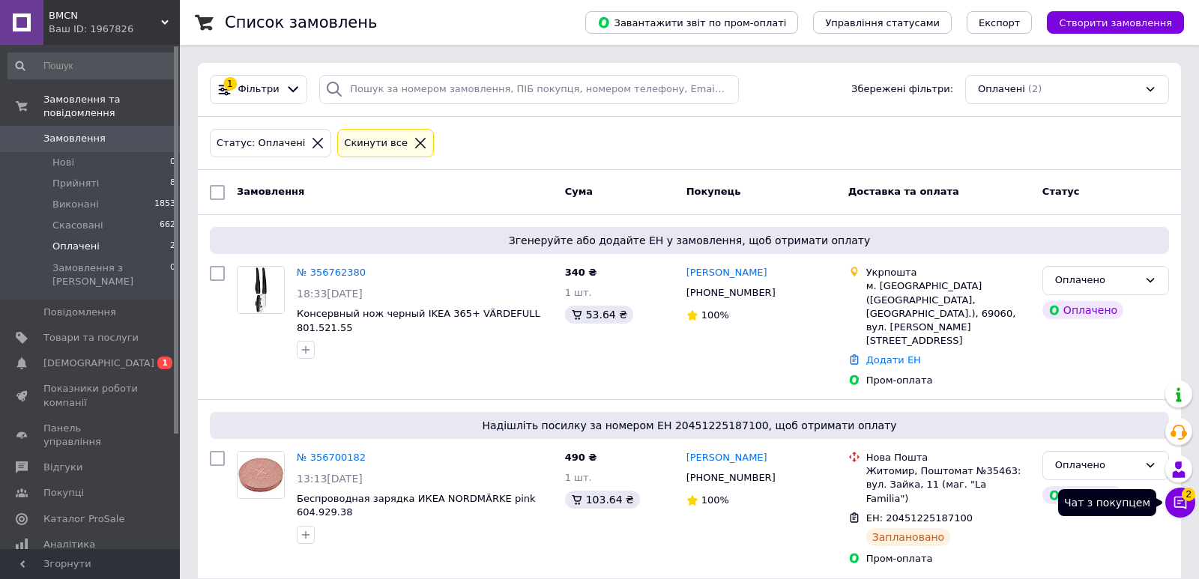
click at [1180, 498] on icon at bounding box center [1180, 503] width 13 height 13
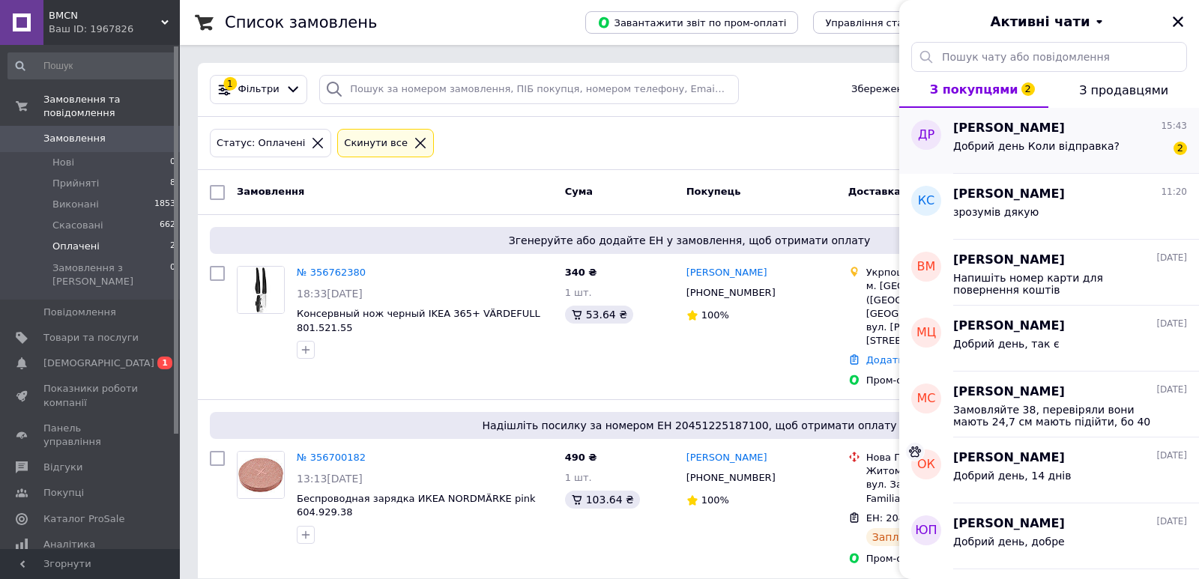
click at [1117, 139] on div "Добрий день Коли відправка? 2" at bounding box center [1070, 149] width 234 height 24
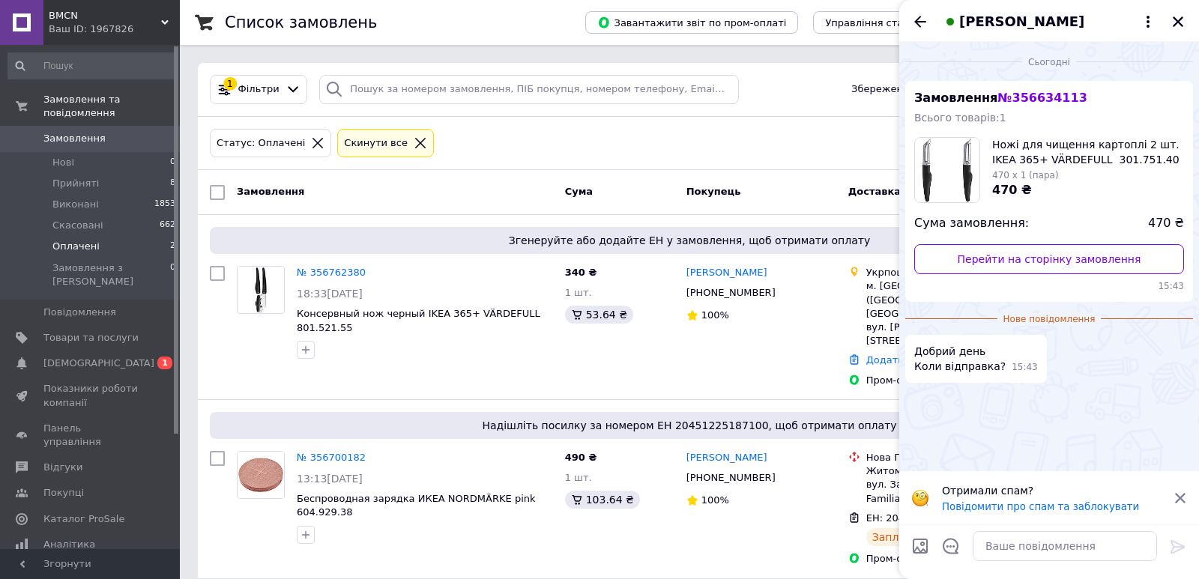
drag, startPoint x: 1186, startPoint y: 497, endPoint x: 1159, endPoint y: 510, distance: 29.5
click at [1183, 497] on icon at bounding box center [1180, 498] width 13 height 13
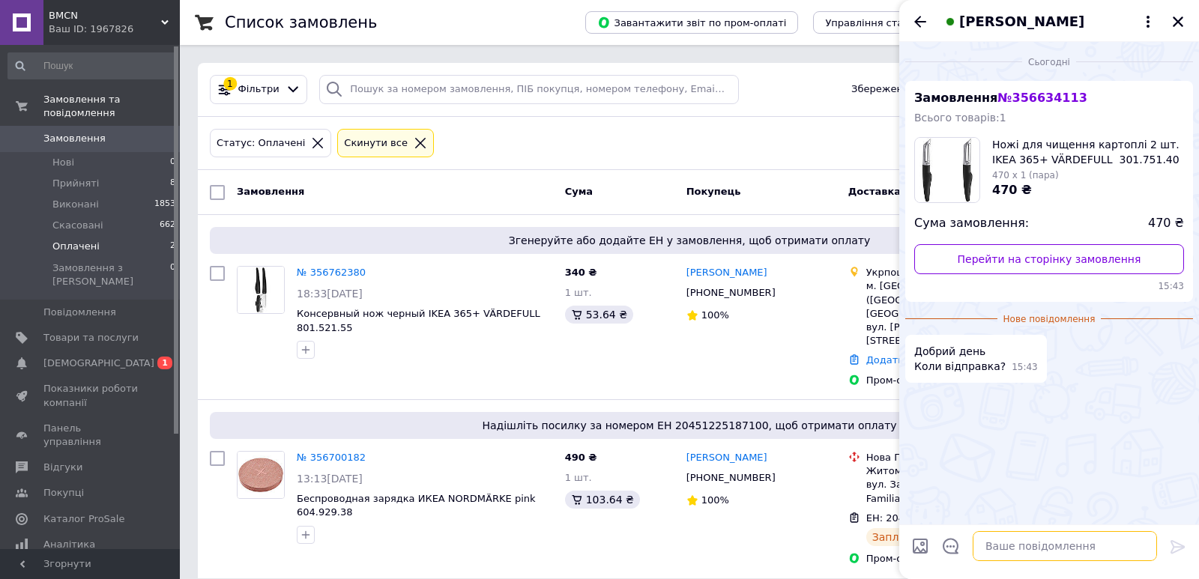
click at [1006, 552] on textarea at bounding box center [1065, 546] width 184 height 30
type textarea "Добрий день, сьогодні відправка"
click at [1177, 544] on icon at bounding box center [1178, 547] width 18 height 18
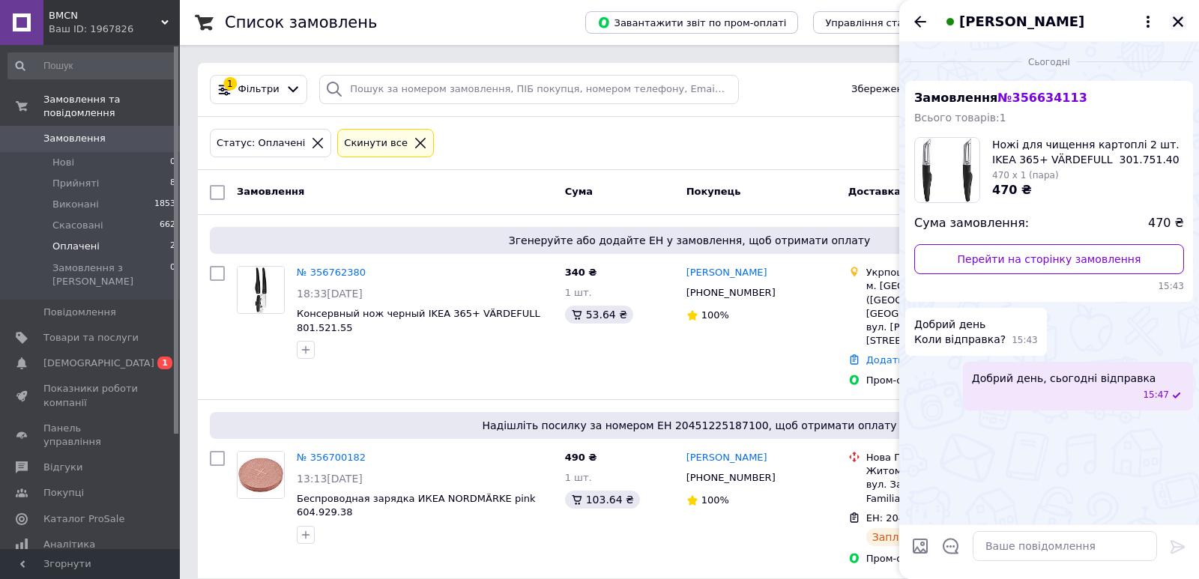
click at [1177, 22] on icon "Закрити" at bounding box center [1177, 21] width 13 height 13
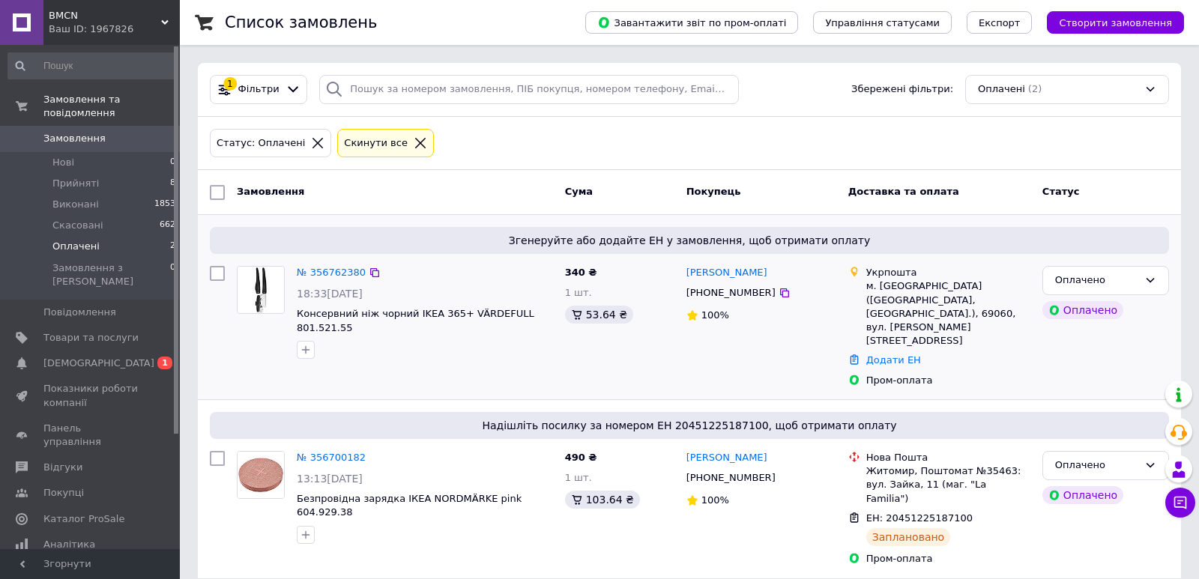
click at [260, 286] on img at bounding box center [261, 290] width 46 height 46
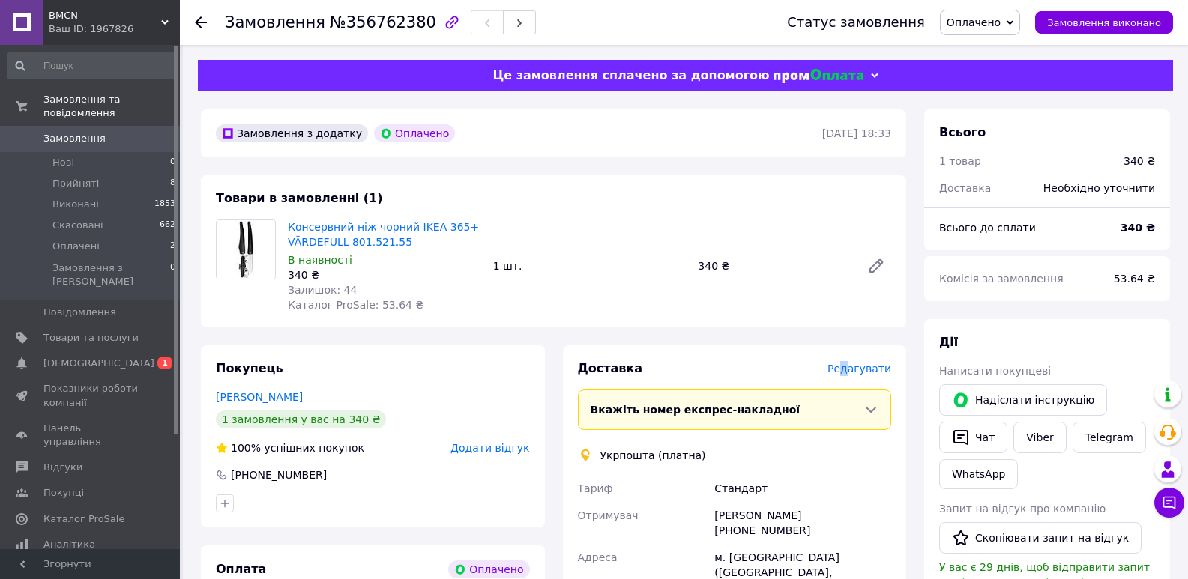
click at [854, 372] on span "Редагувати" at bounding box center [859, 369] width 64 height 12
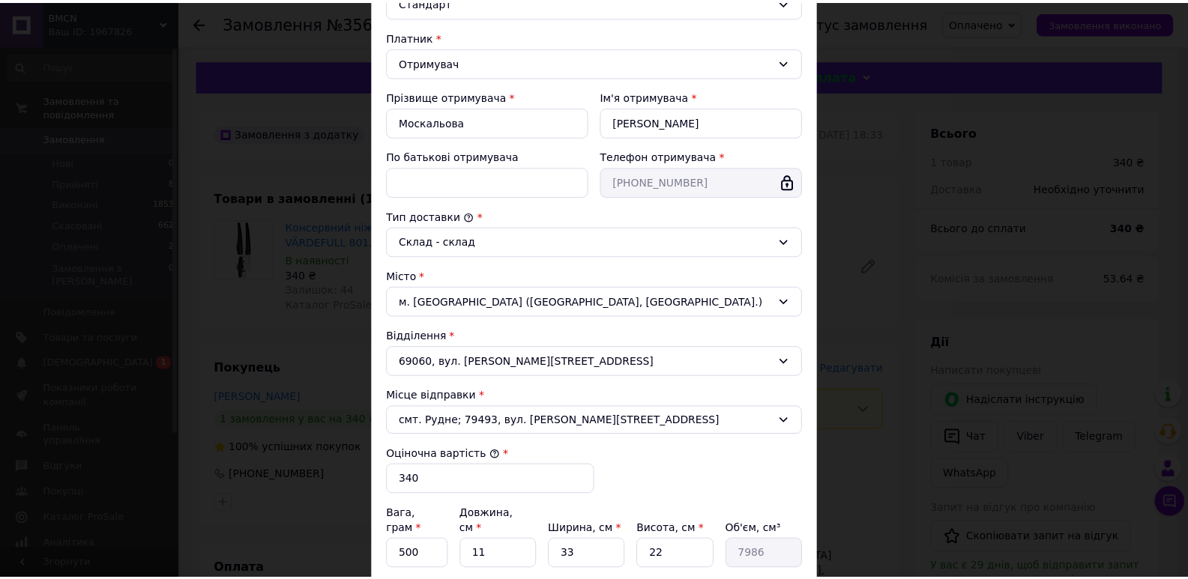
scroll to position [358, 0]
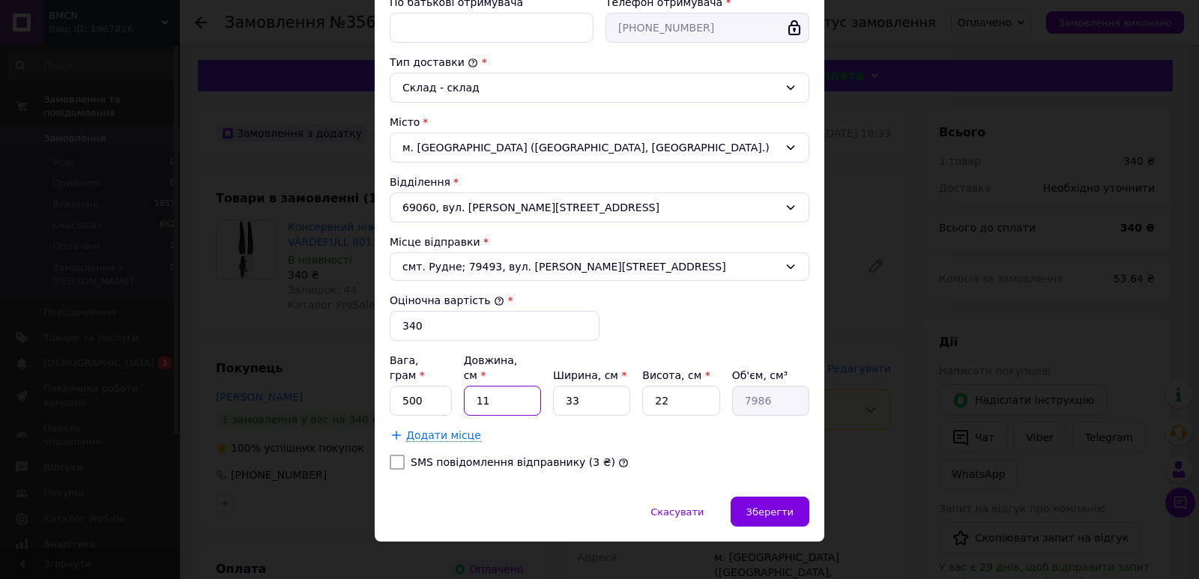
drag, startPoint x: 504, startPoint y: 382, endPoint x: 423, endPoint y: 396, distance: 82.2
click at [446, 393] on div "Вага, грам * 500 Довжина, см * 11 Ширина, см * 33 Висота, см * 22 Об'єм, см³ 79…" at bounding box center [600, 384] width 420 height 63
type input "2"
type input "1452"
type input "20"
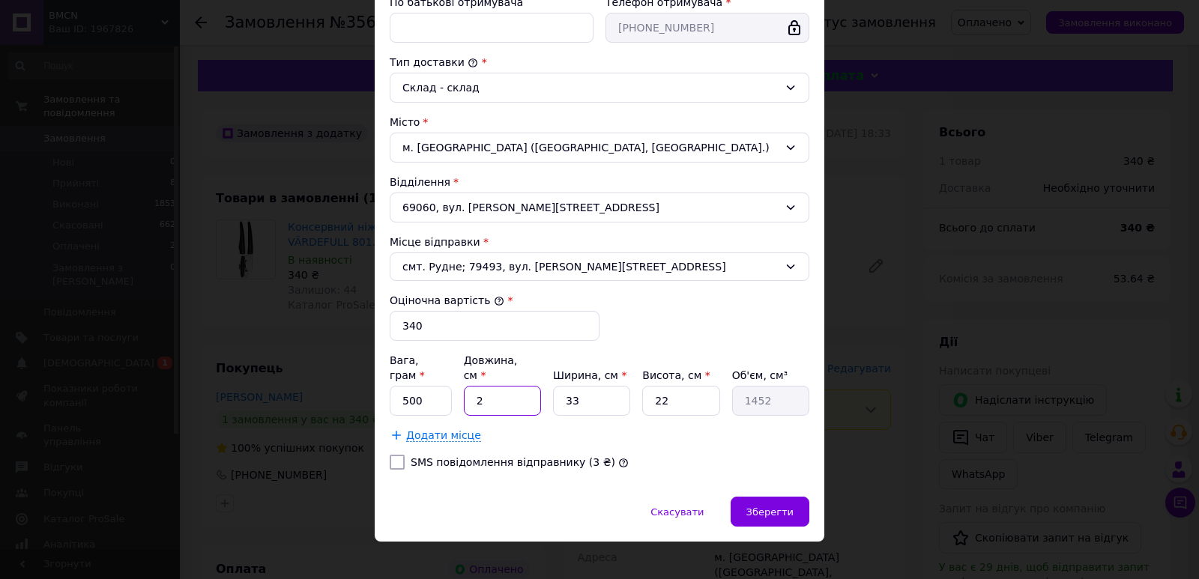
type input "14520"
type input "20"
drag, startPoint x: 579, startPoint y: 390, endPoint x: 561, endPoint y: 387, distance: 17.5
click at [561, 387] on input "33" at bounding box center [591, 401] width 77 height 30
type input "8"
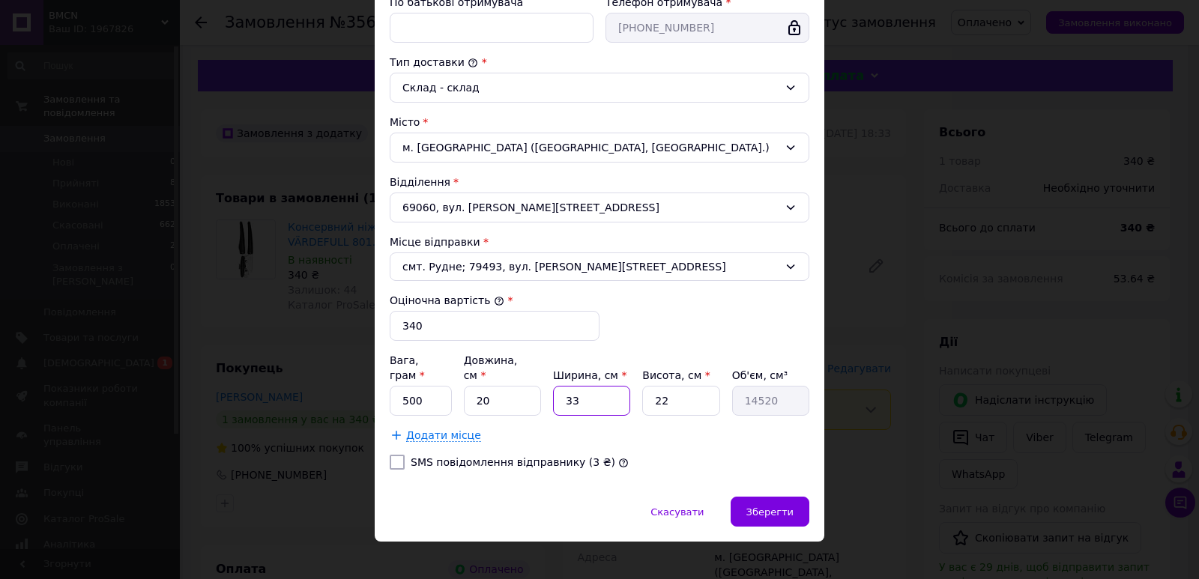
type input "3520"
type input "8"
drag, startPoint x: 668, startPoint y: 387, endPoint x: 646, endPoint y: 381, distance: 22.5
click at [646, 386] on input "22" at bounding box center [680, 401] width 77 height 30
type input "8"
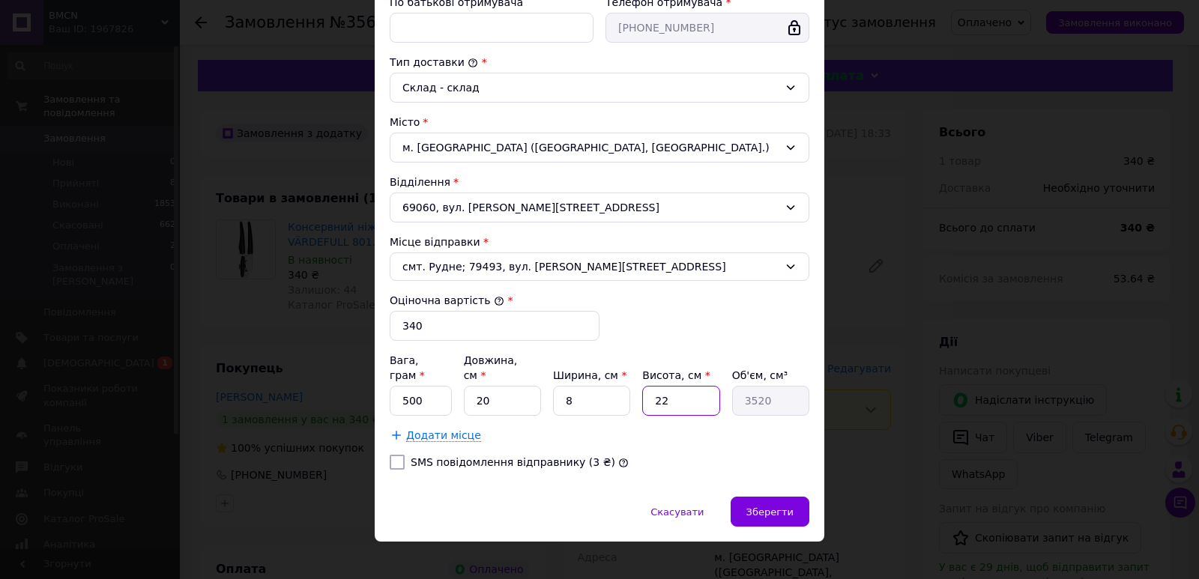
type input "1280"
type input "8"
drag, startPoint x: 411, startPoint y: 386, endPoint x: 397, endPoint y: 386, distance: 13.5
click at [397, 386] on input "500" at bounding box center [421, 401] width 62 height 30
type input "300"
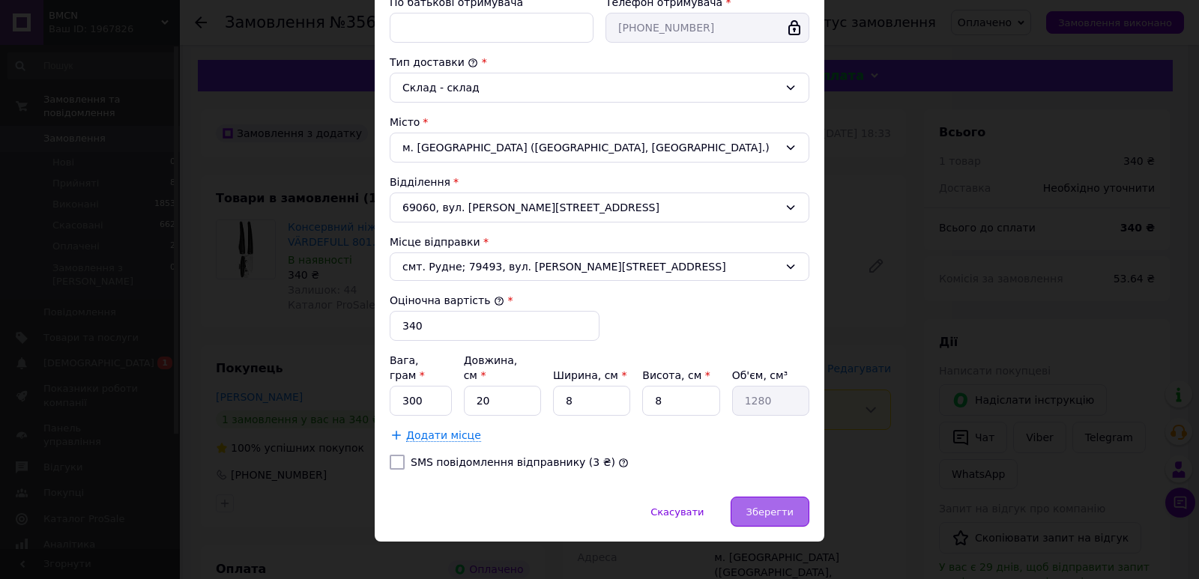
click at [782, 507] on span "Зберегти" at bounding box center [769, 512] width 47 height 11
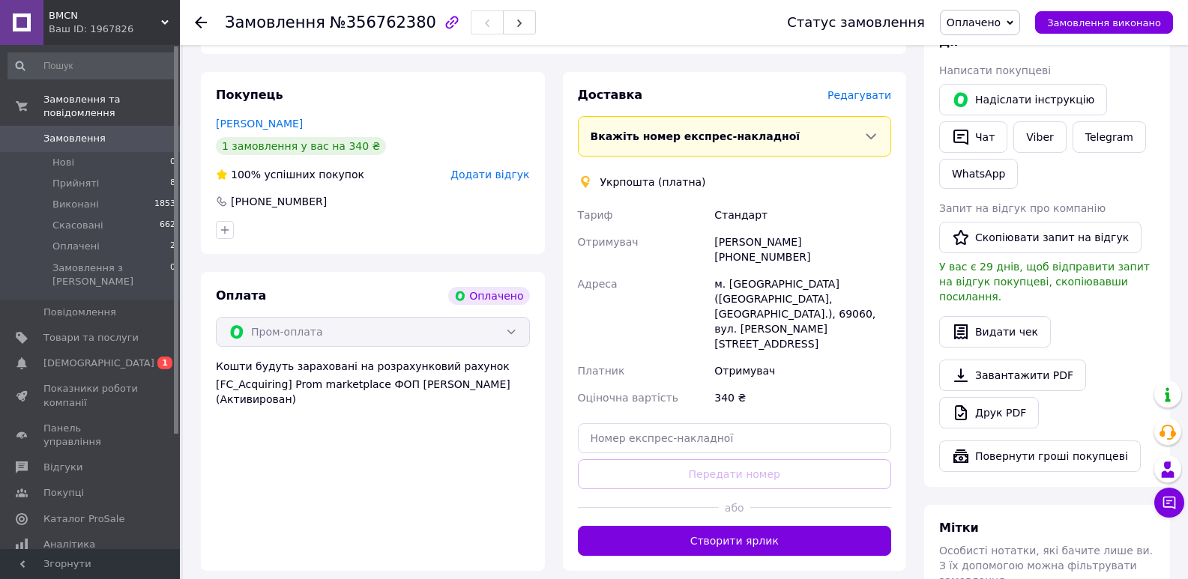
scroll to position [300, 0]
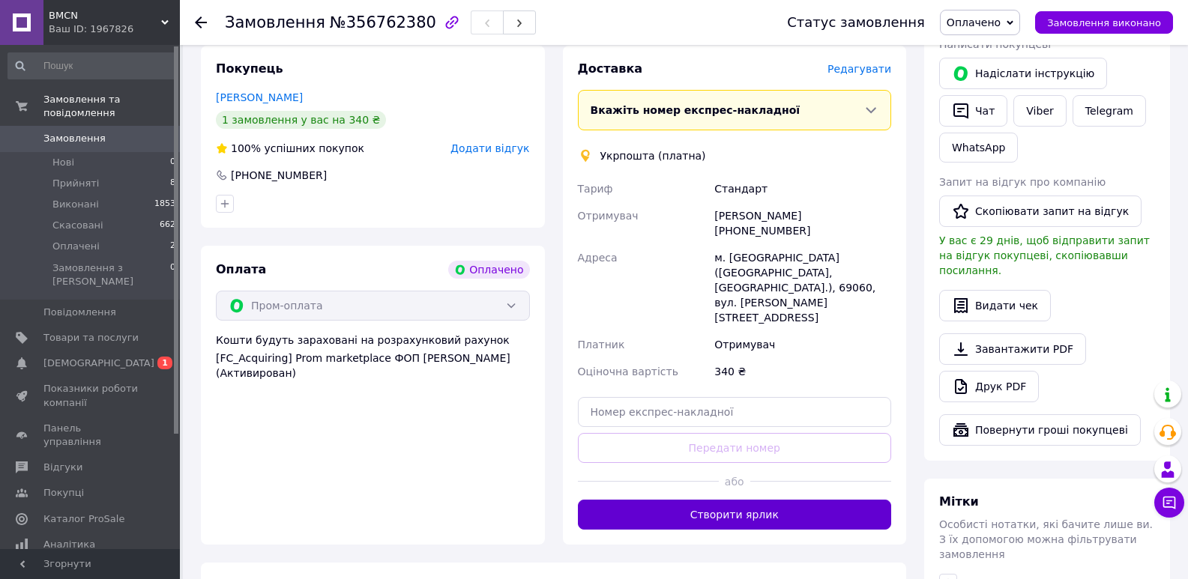
click at [789, 500] on button "Створити ярлик" at bounding box center [735, 515] width 314 height 30
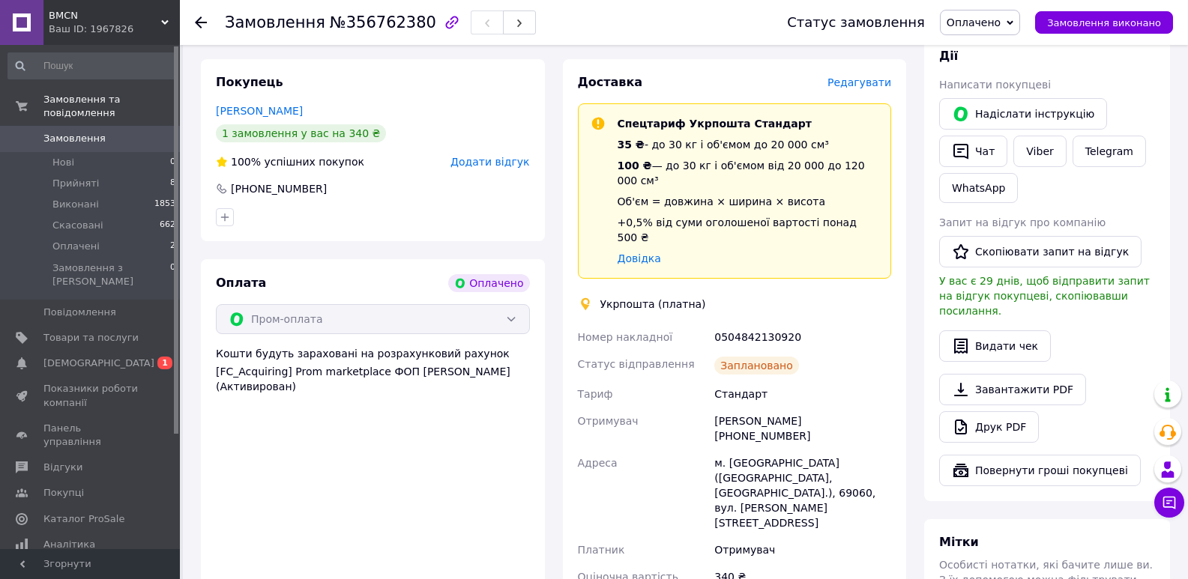
scroll to position [450, 0]
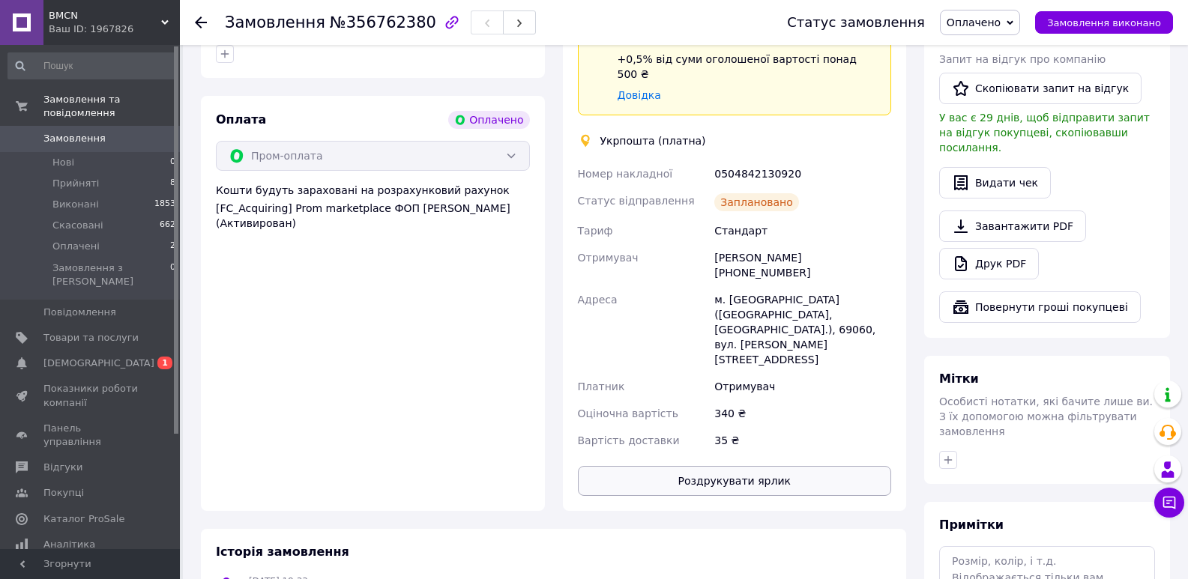
click at [762, 466] on button "Роздрукувати ярлик" at bounding box center [735, 481] width 314 height 30
click at [76, 177] on span "Прийняті" at bounding box center [75, 183] width 46 height 13
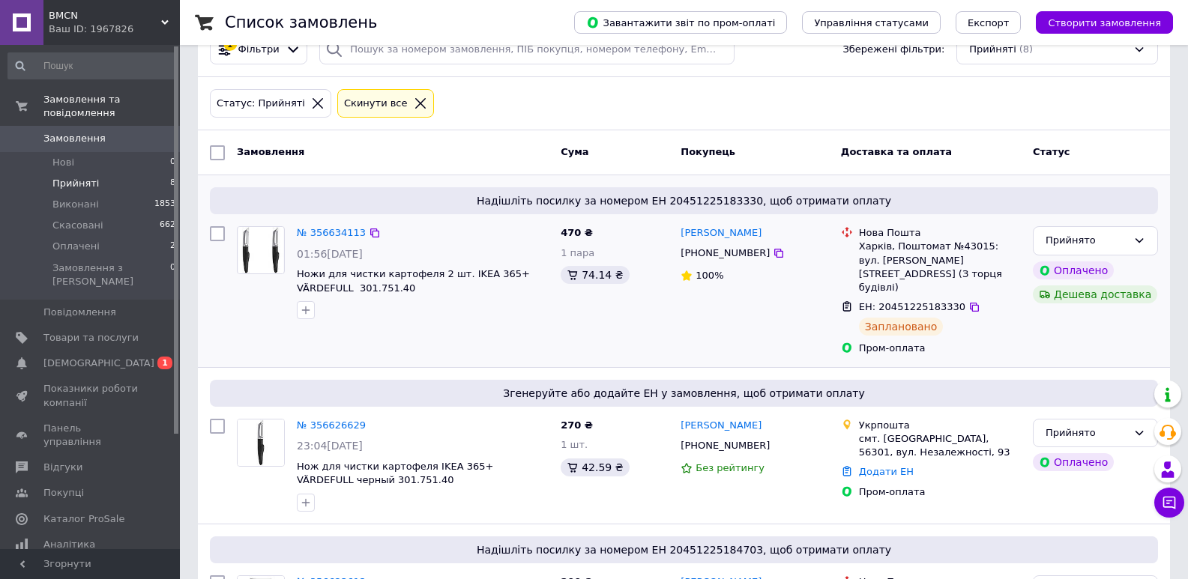
scroll to position [75, 0]
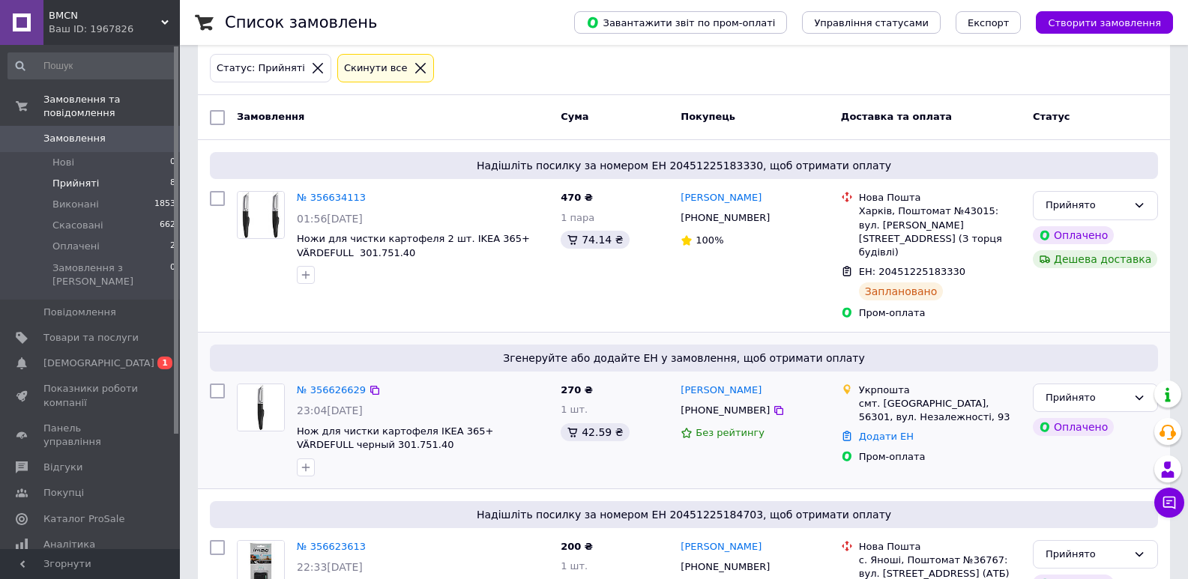
click at [260, 384] on img at bounding box center [261, 407] width 46 height 46
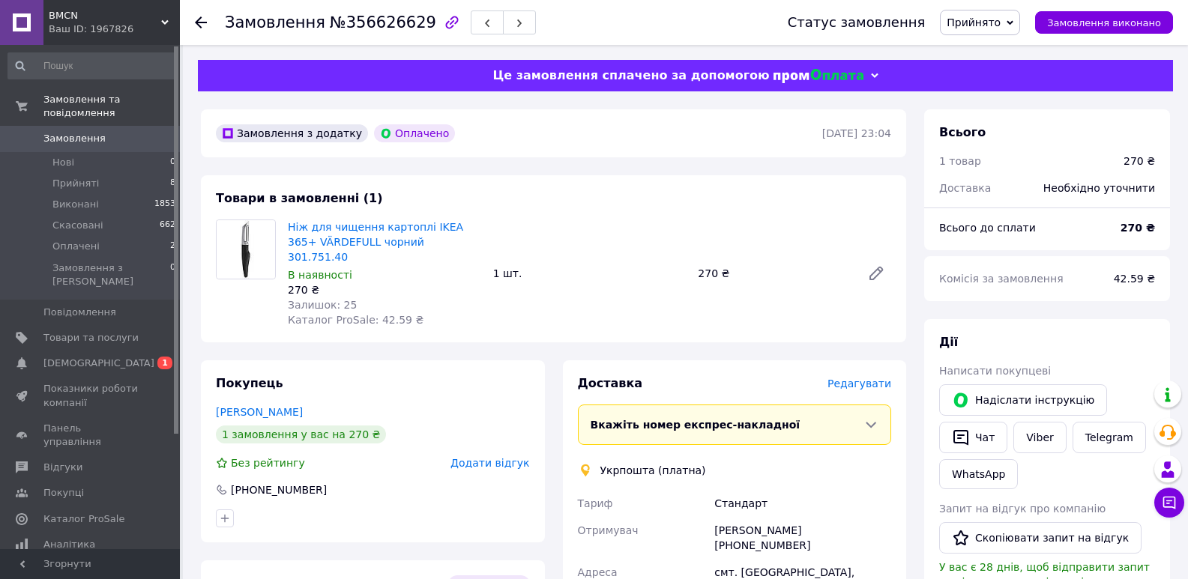
click at [857, 378] on span "Редагувати" at bounding box center [859, 384] width 64 height 12
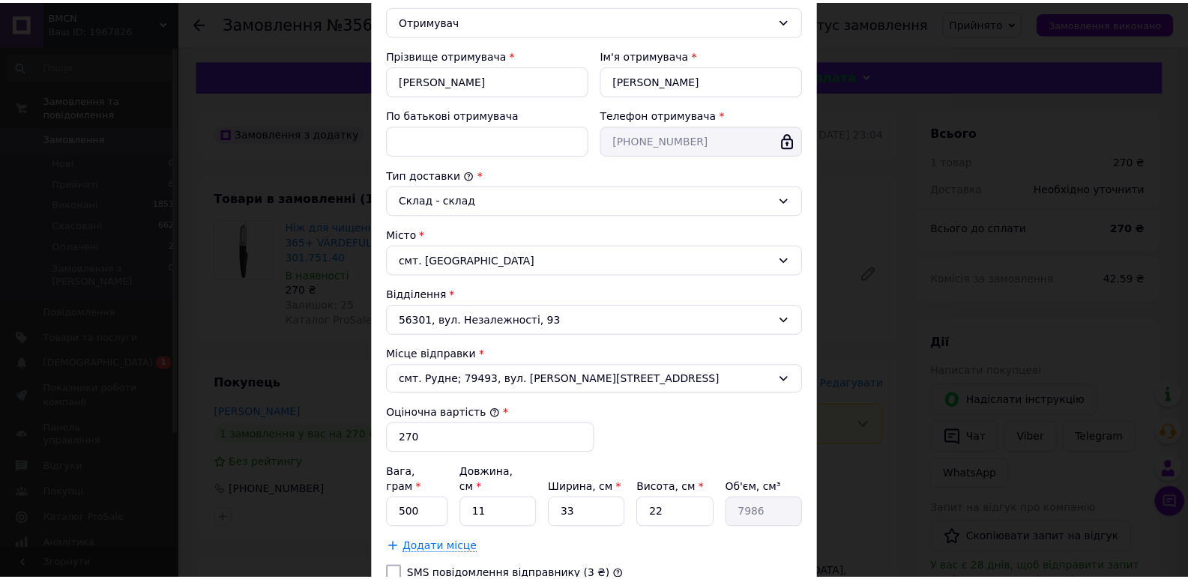
scroll to position [358, 0]
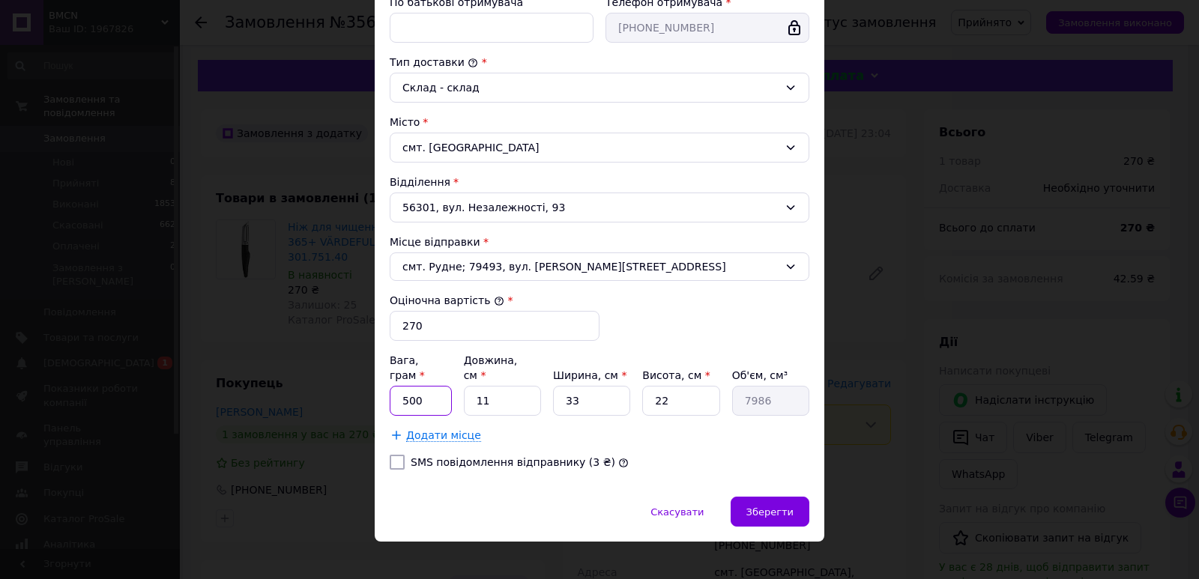
drag, startPoint x: 405, startPoint y: 384, endPoint x: 398, endPoint y: 385, distance: 7.5
click at [398, 386] on input "500" at bounding box center [421, 401] width 62 height 30
type input "300"
drag, startPoint x: 493, startPoint y: 390, endPoint x: 446, endPoint y: 387, distance: 47.3
click at [445, 387] on div "Вага, грам * 300 Довжина, см * 11 Ширина, см * 33 Висота, см * 22 Об'єм, см³ 79…" at bounding box center [600, 384] width 420 height 63
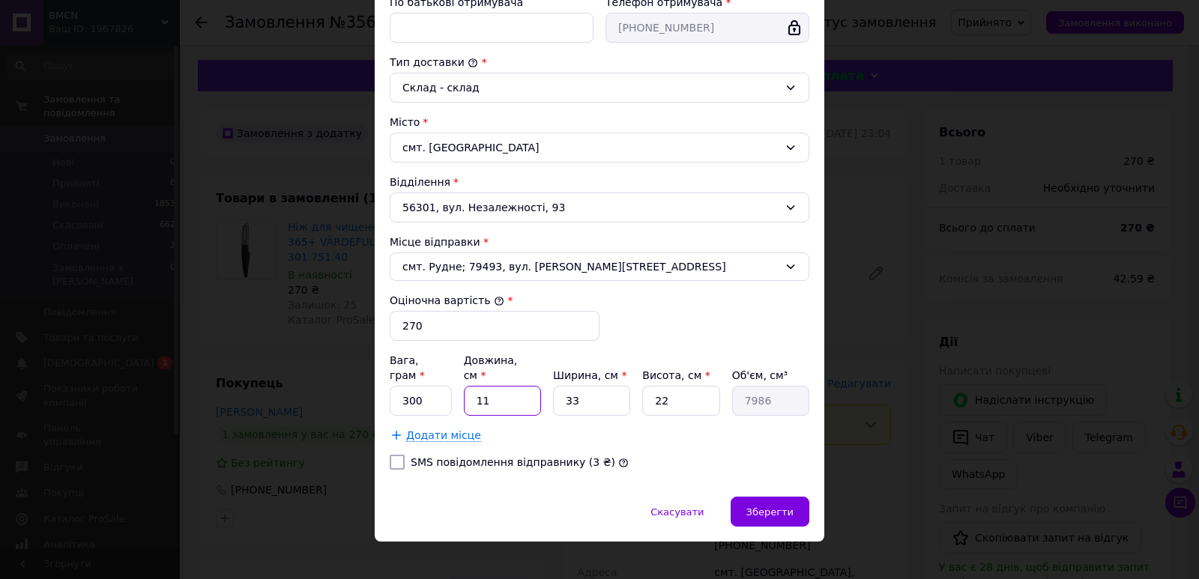
type input "2"
type input "1452"
type input "20"
type input "14520"
type input "20"
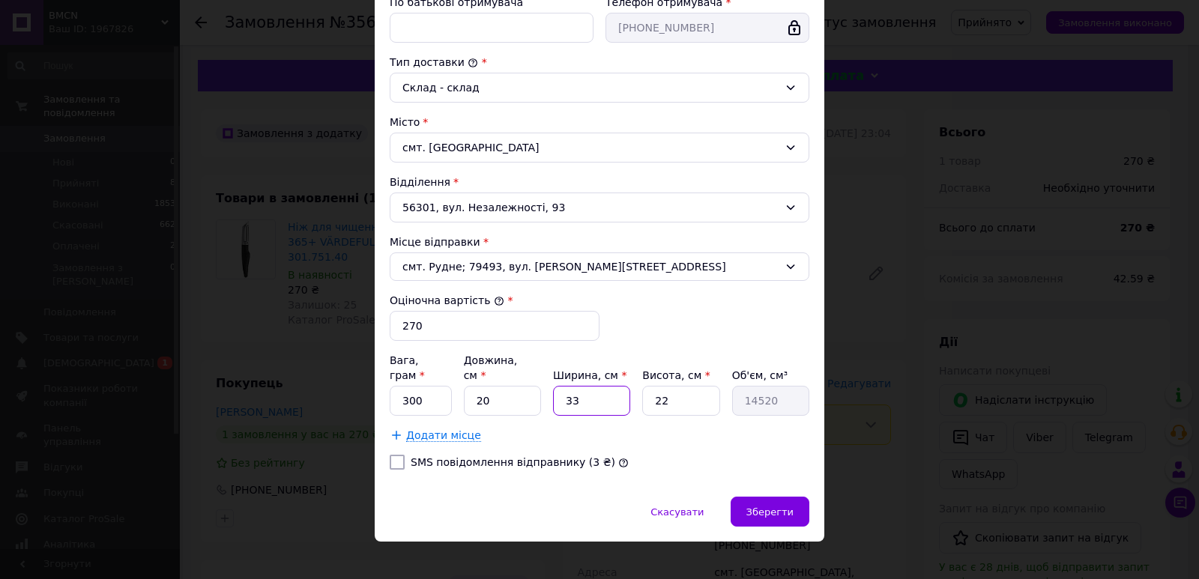
drag, startPoint x: 589, startPoint y: 385, endPoint x: 549, endPoint y: 394, distance: 41.5
click at [549, 394] on div "Вага, грам * 300 Довжина, см * 20 Ширина, см * 33 Висота, см * 22 Об'єм, см³ 14…" at bounding box center [600, 384] width 420 height 63
type input "6"
type input "2640"
type input "6"
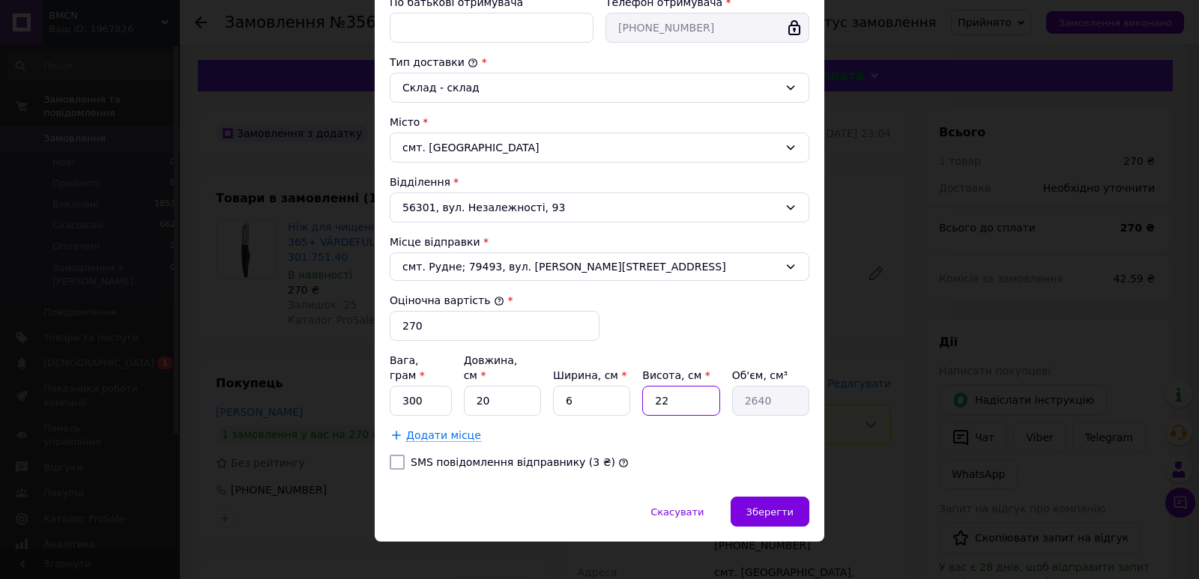
drag, startPoint x: 639, startPoint y: 387, endPoint x: 627, endPoint y: 387, distance: 11.2
click at [627, 387] on div "Вага, грам * 300 Довжина, см * 20 Ширина, см * 6 Висота, см * 22 Об'єм, см³ 2640" at bounding box center [600, 384] width 420 height 63
type input "6"
type input "720"
type input "6"
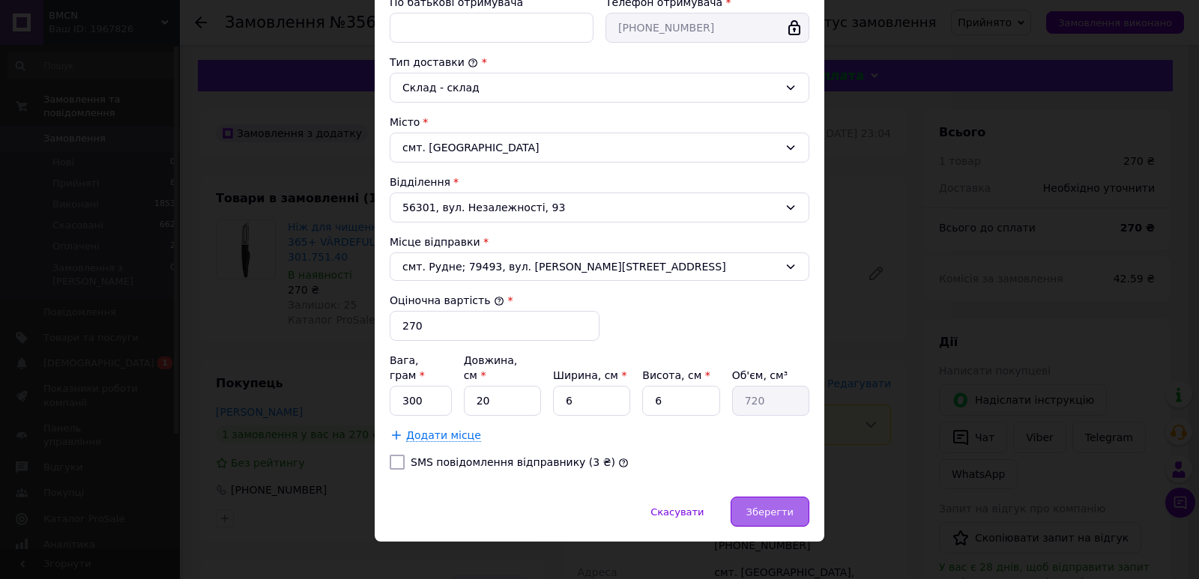
click at [778, 507] on span "Зберегти" at bounding box center [769, 512] width 47 height 11
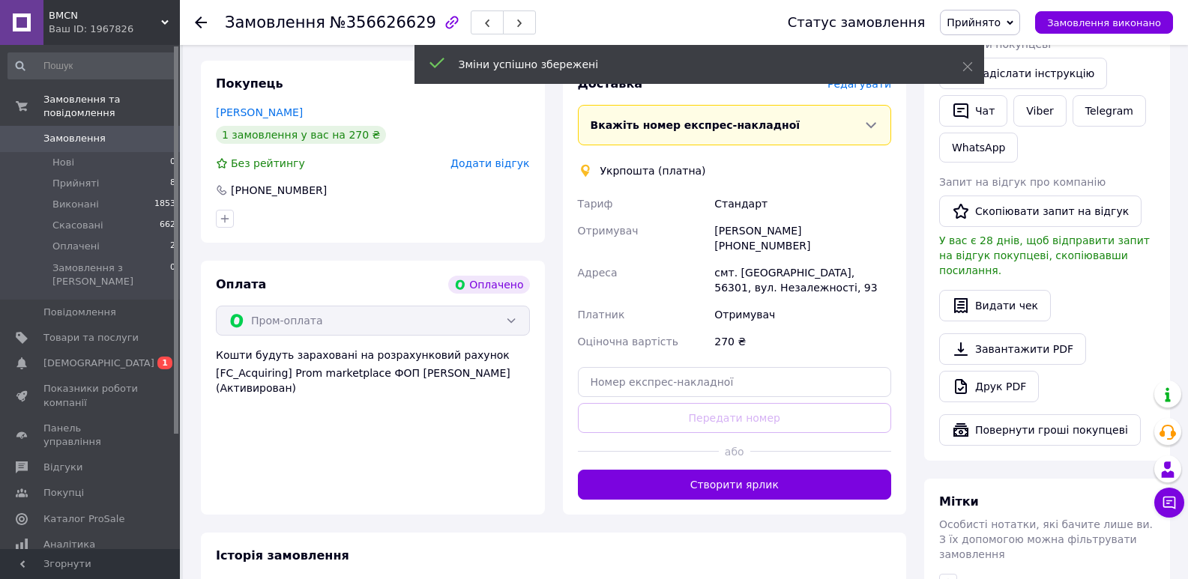
click at [788, 470] on button "Створити ярлик" at bounding box center [735, 485] width 314 height 30
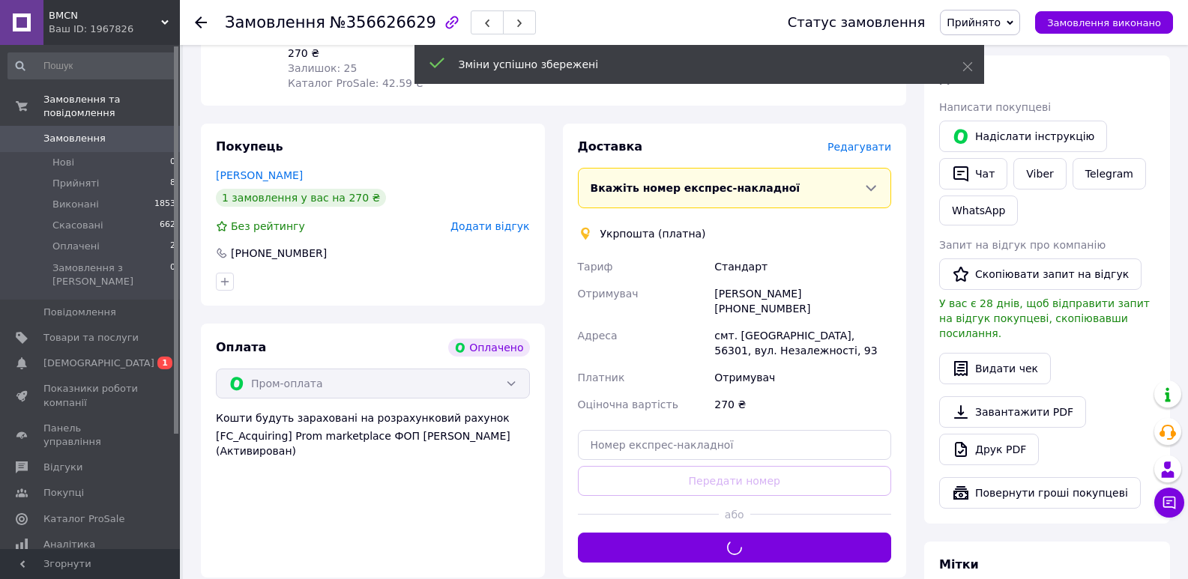
scroll to position [150, 0]
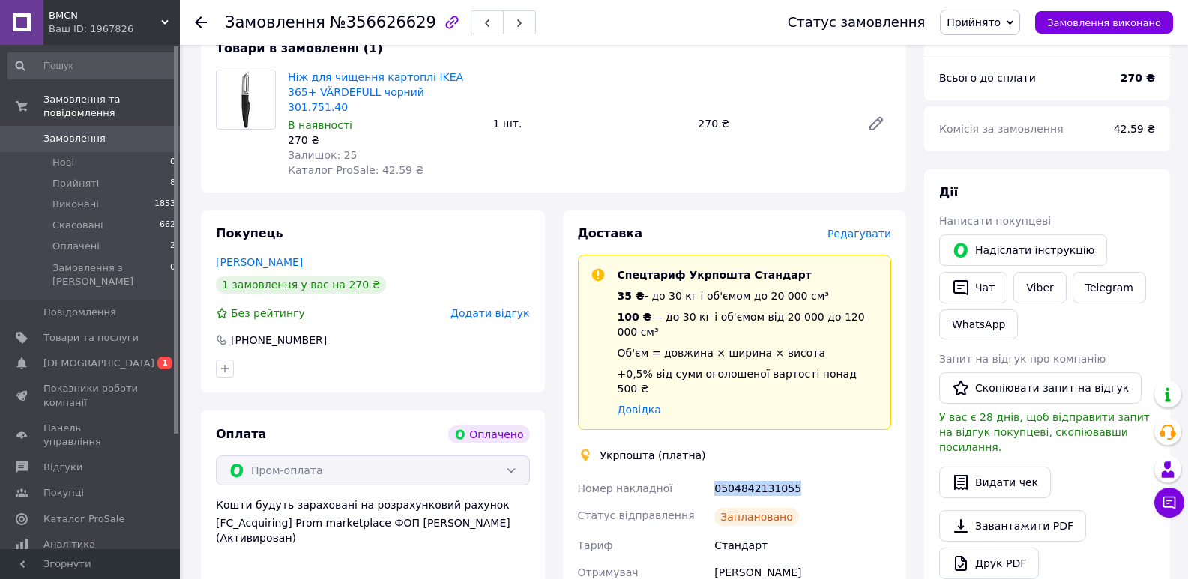
drag, startPoint x: 737, startPoint y: 456, endPoint x: 705, endPoint y: 450, distance: 32.8
click at [86, 177] on span "Прийняті" at bounding box center [75, 183] width 46 height 13
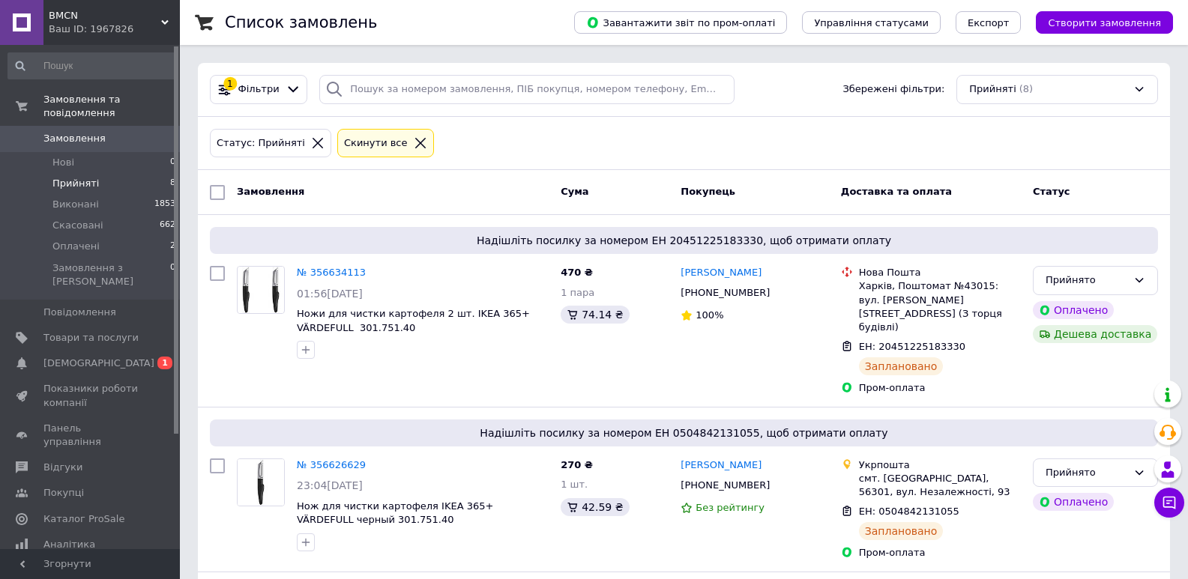
click at [76, 177] on span "Прийняті" at bounding box center [75, 183] width 46 height 13
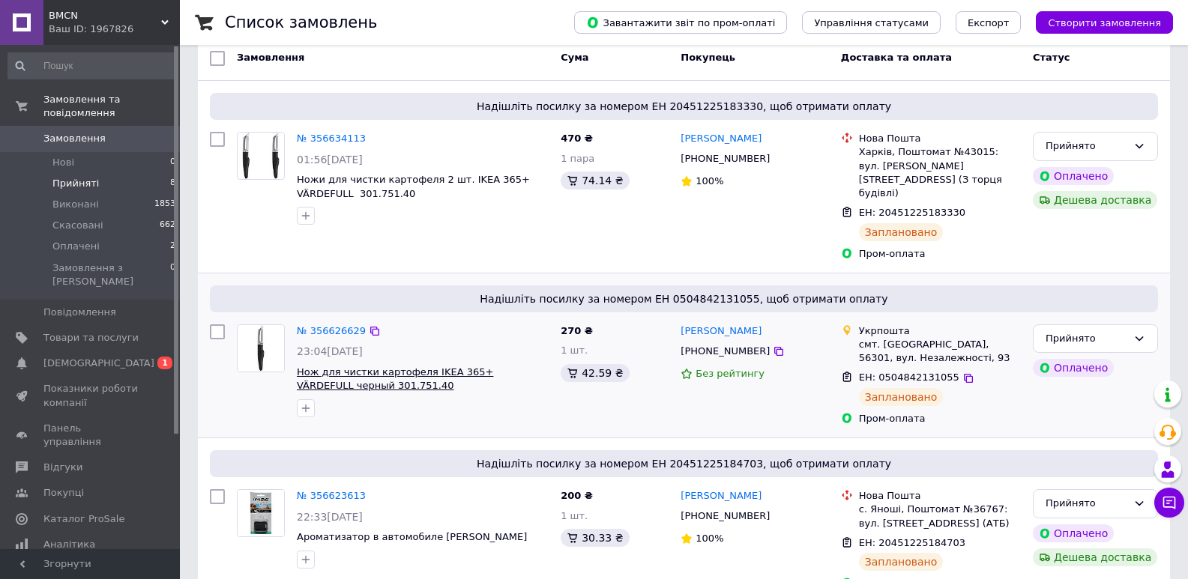
scroll to position [150, 0]
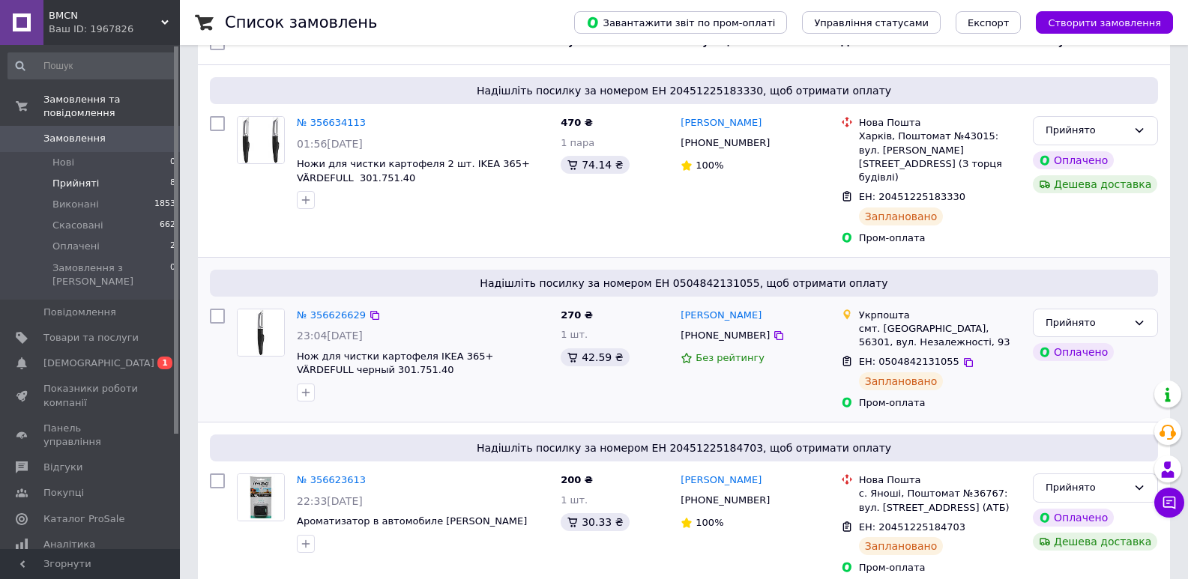
click at [265, 310] on img at bounding box center [261, 333] width 46 height 46
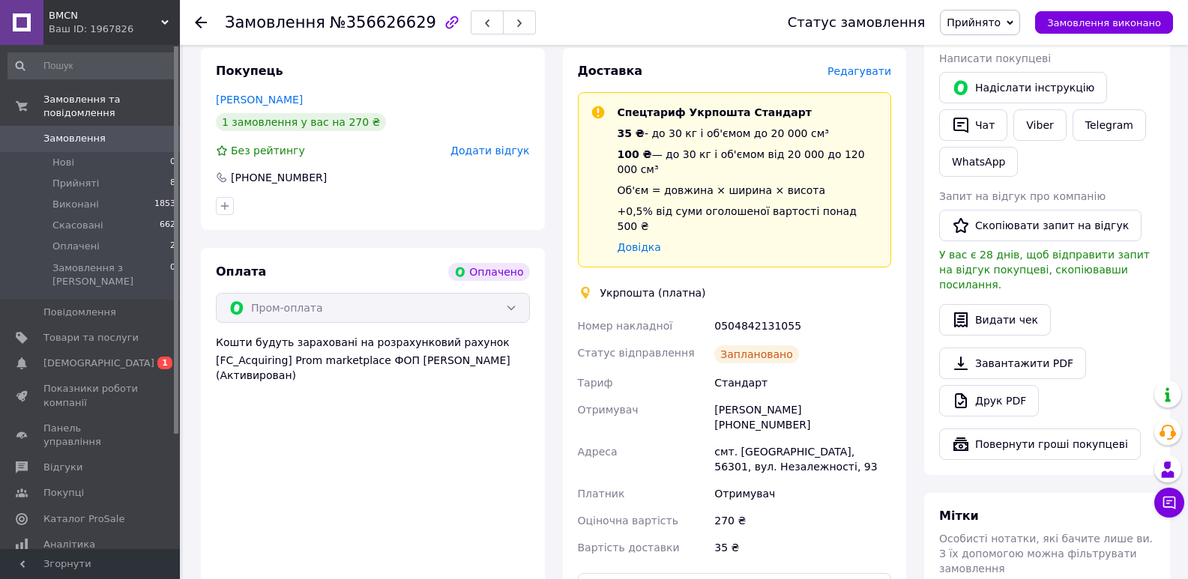
scroll to position [600, 0]
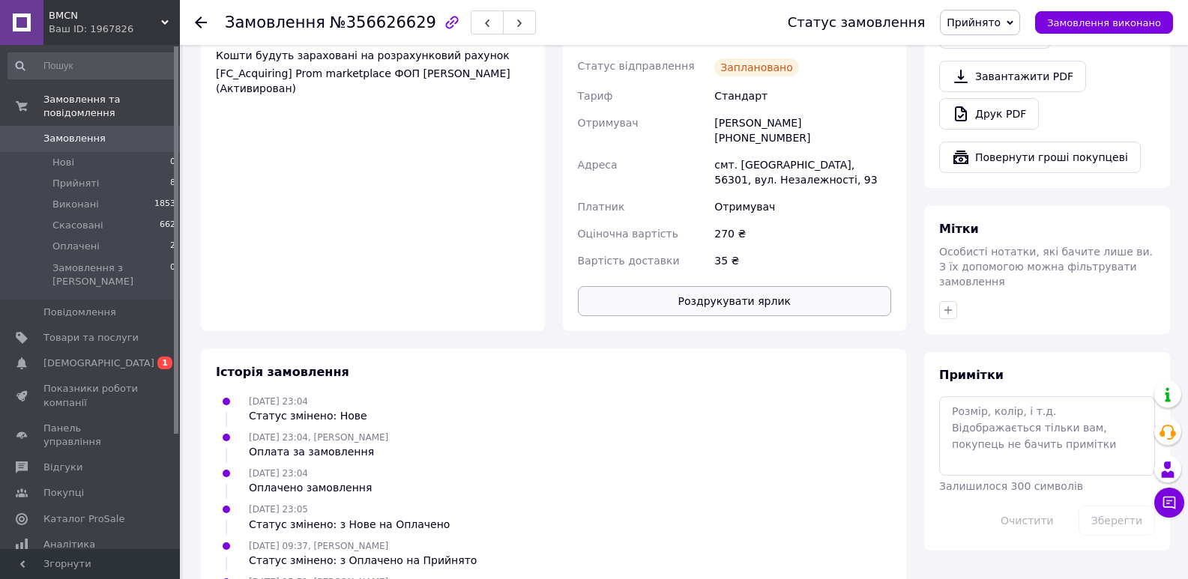
click at [779, 286] on button "Роздрукувати ярлик" at bounding box center [735, 301] width 314 height 30
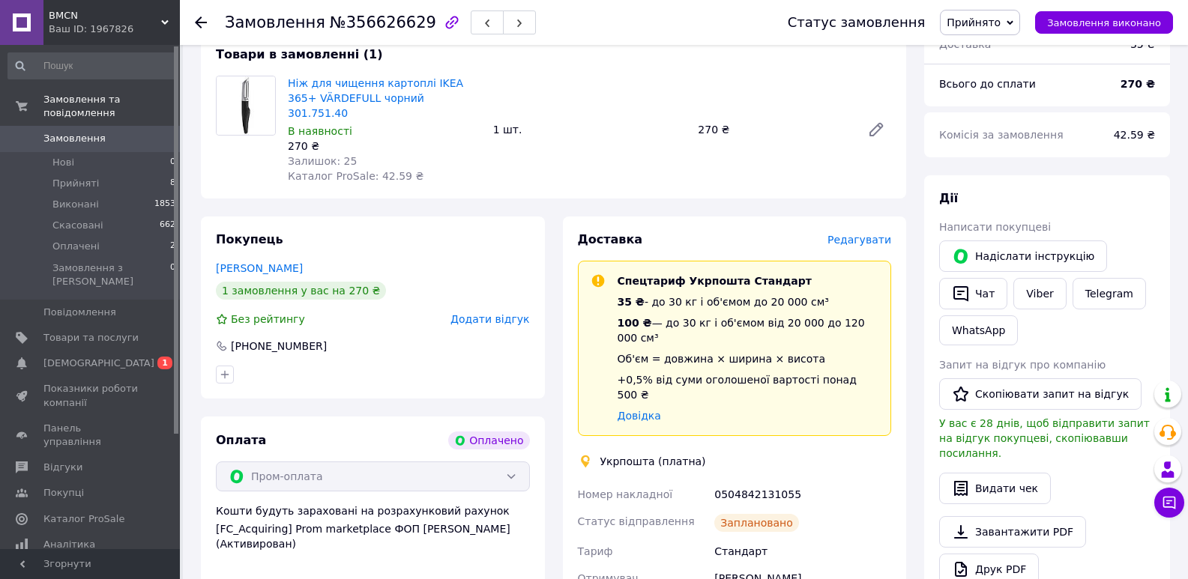
scroll to position [0, 0]
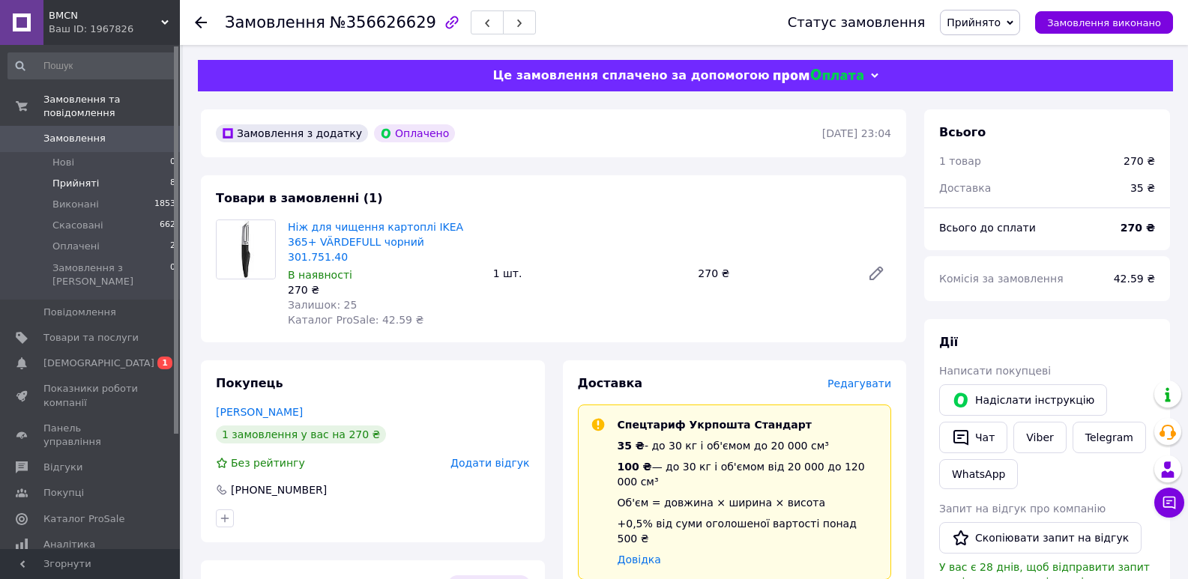
click at [79, 177] on span "Прийняті" at bounding box center [75, 183] width 46 height 13
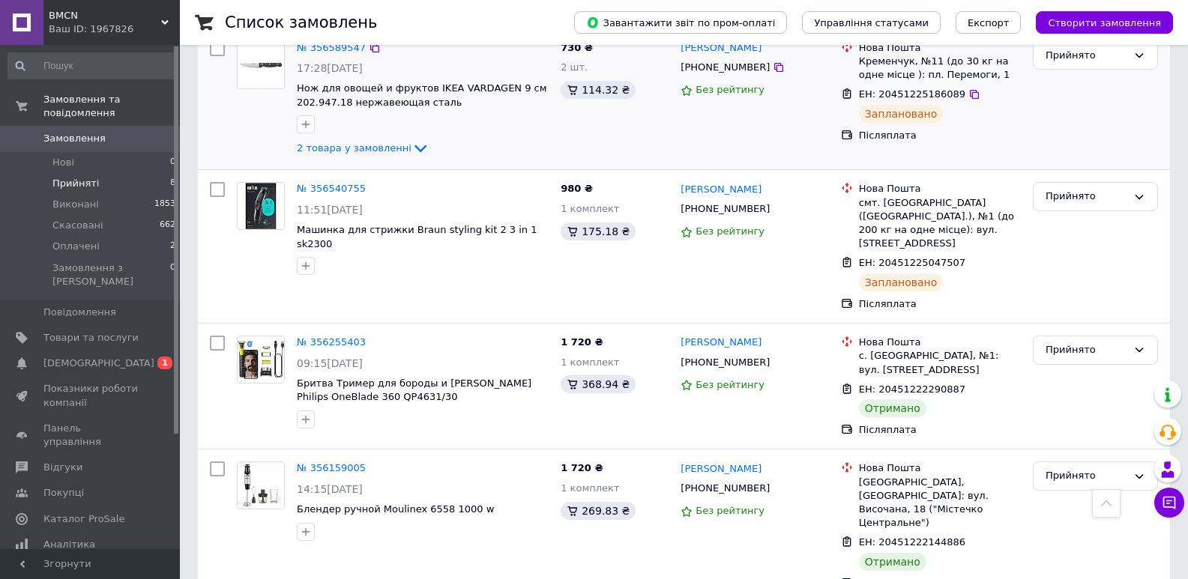
scroll to position [749, 0]
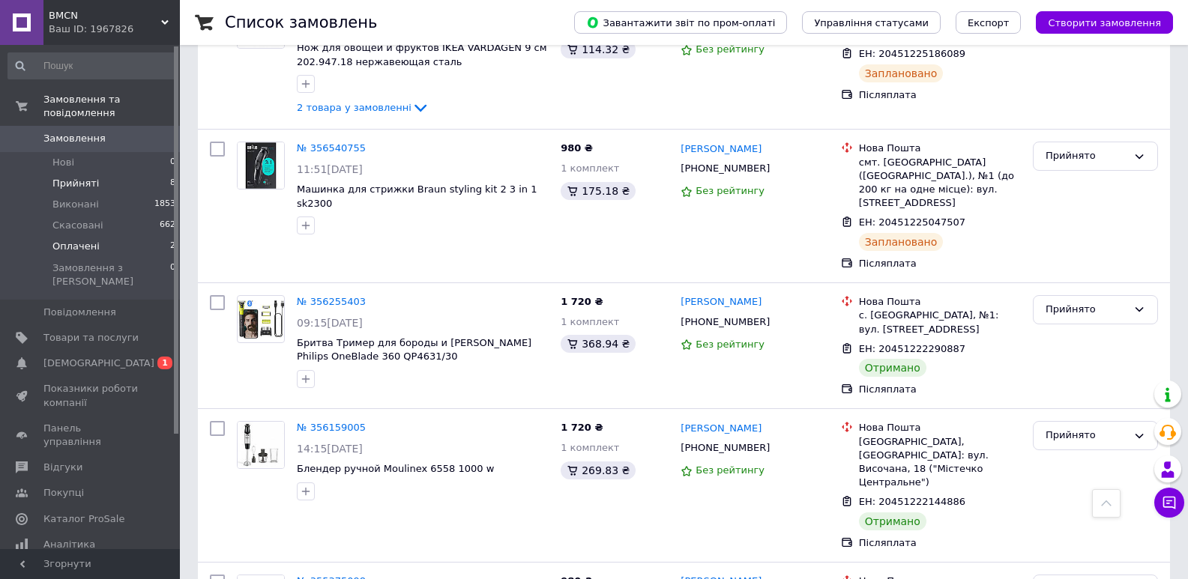
click at [87, 240] on span "Оплачені" at bounding box center [75, 246] width 47 height 13
